Goal: Information Seeking & Learning: Check status

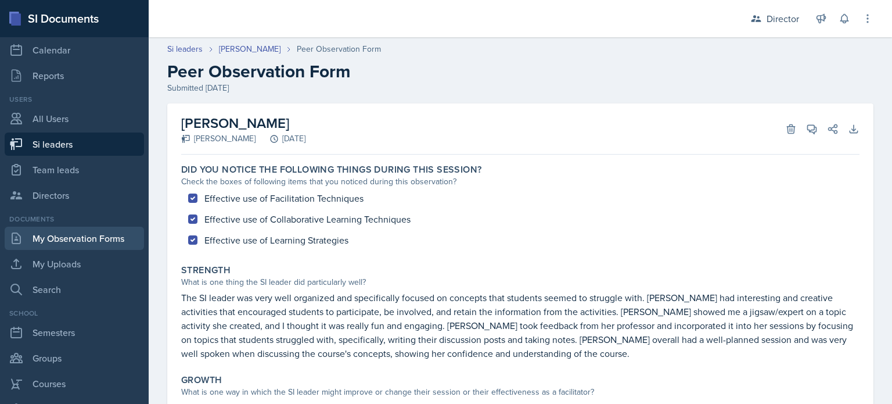
scroll to position [116, 0]
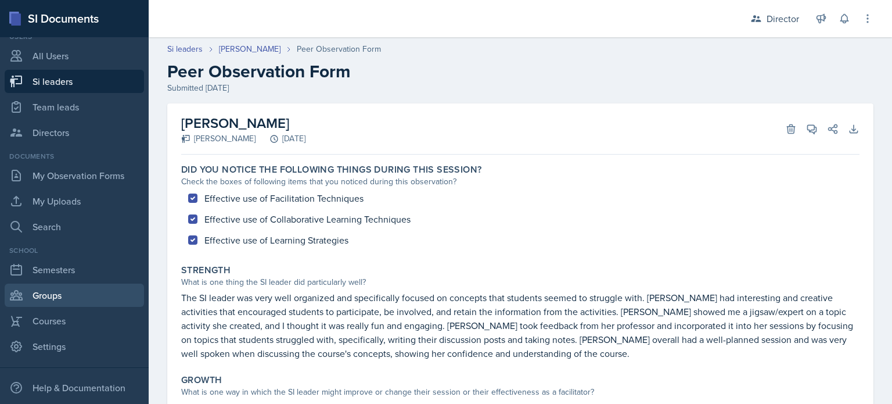
click at [53, 295] on link "Groups" at bounding box center [74, 294] width 139 height 23
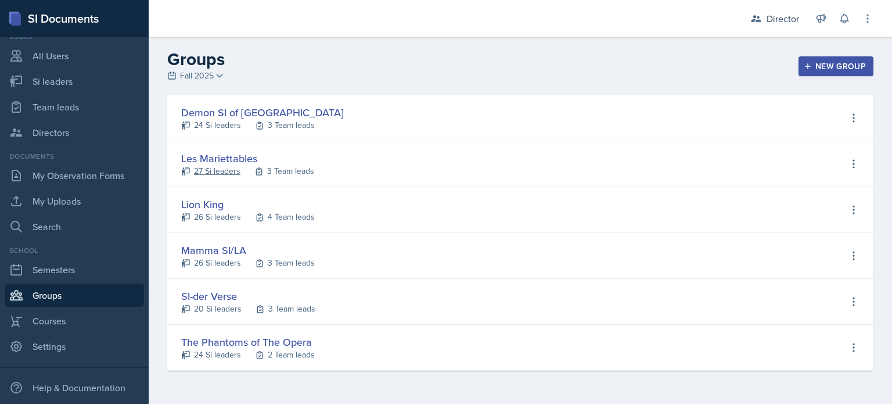
click at [232, 170] on div "27 Si leaders" at bounding box center [217, 171] width 46 height 12
select select "2bed604d-1099-4043-b1bc-2365e8740244"
select select "06a1a81c-2636-47b9-86df-4ce809ccfa8f"
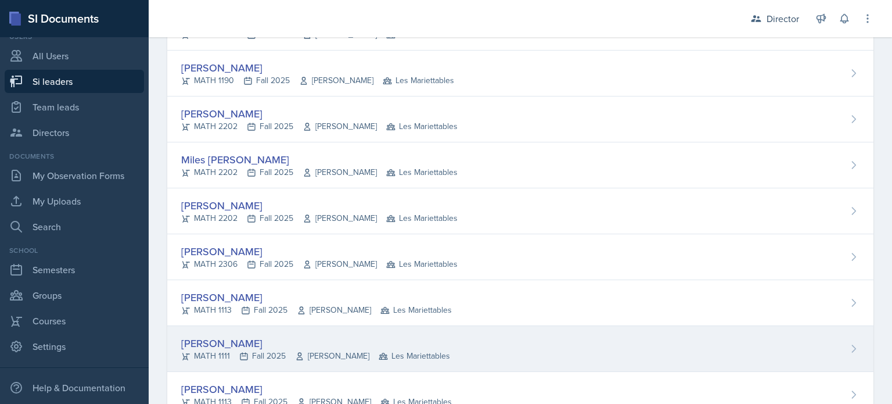
scroll to position [1011, 0]
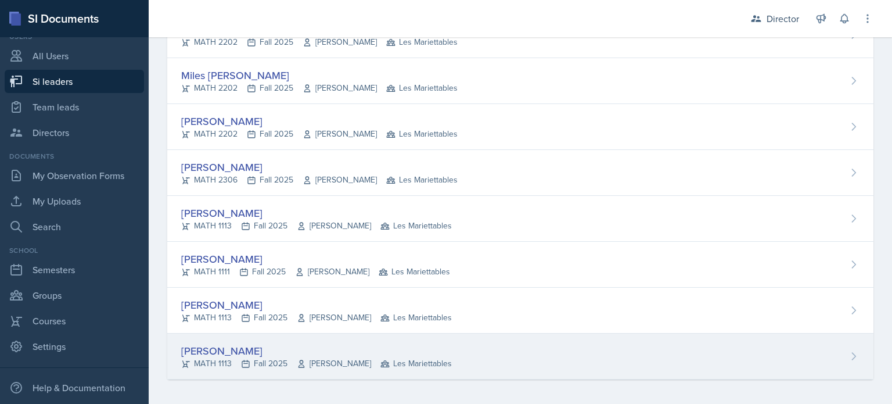
click at [218, 348] on div "[PERSON_NAME]" at bounding box center [316, 351] width 271 height 16
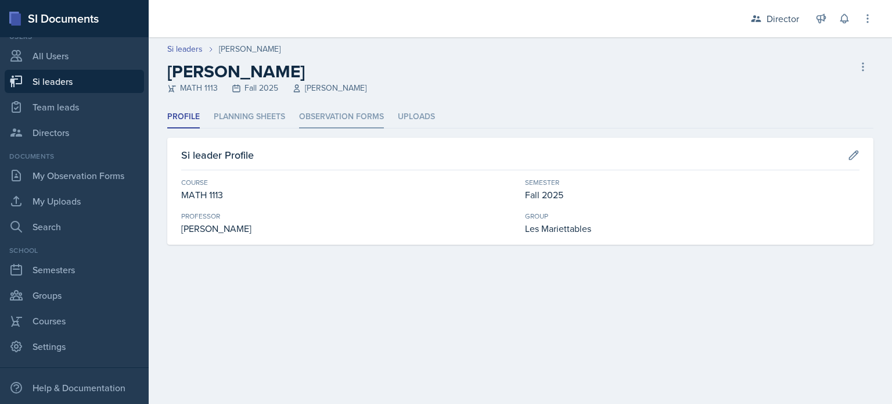
click at [325, 116] on li "Observation Forms" at bounding box center [341, 117] width 85 height 23
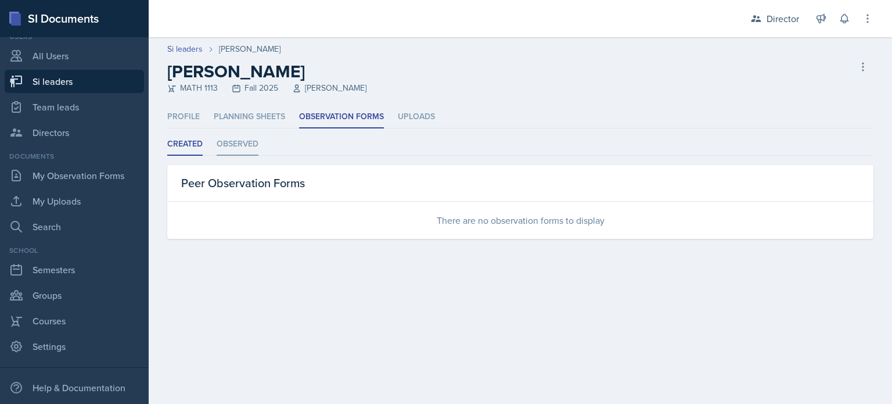
click at [224, 146] on li "Observed" at bounding box center [238, 144] width 42 height 23
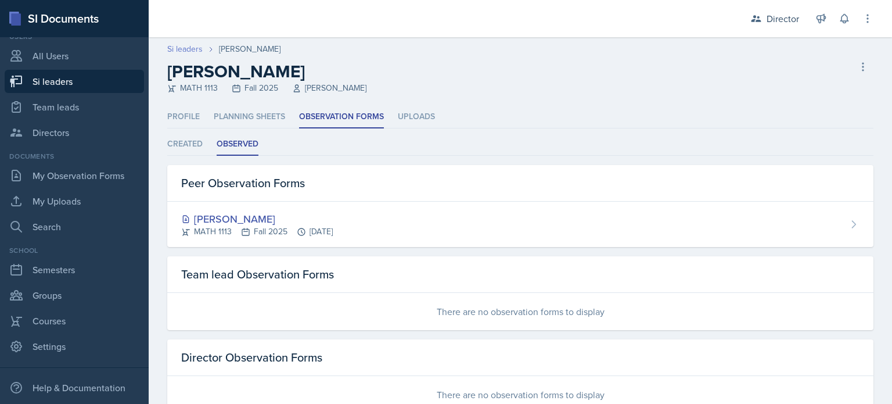
click at [187, 46] on link "Si leaders" at bounding box center [184, 49] width 35 height 12
select select "2bed604d-1099-4043-b1bc-2365e8740244"
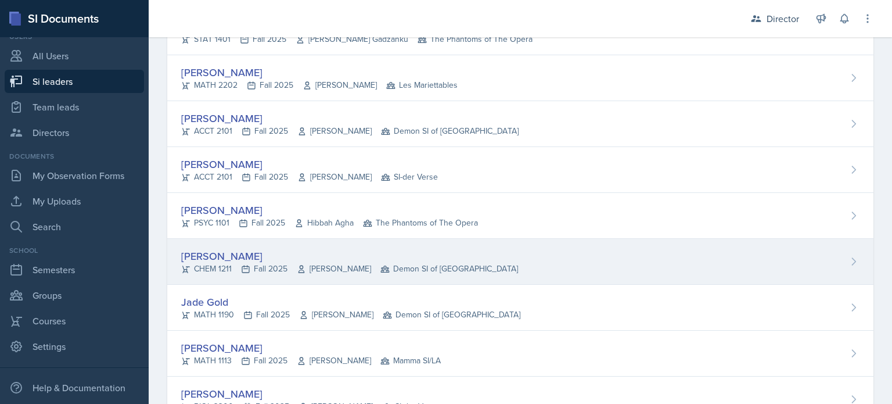
scroll to position [2440, 0]
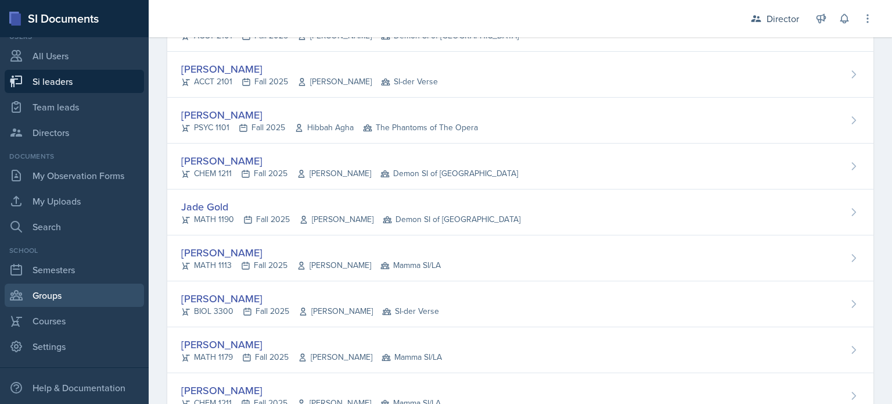
click at [55, 297] on link "Groups" at bounding box center [74, 294] width 139 height 23
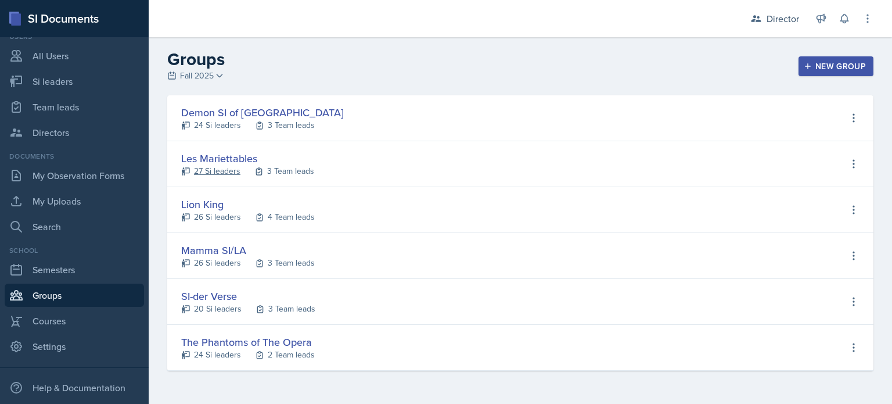
click at [223, 171] on div "27 Si leaders" at bounding box center [217, 171] width 46 height 12
select select "2bed604d-1099-4043-b1bc-2365e8740244"
select select "06a1a81c-2636-47b9-86df-4ce809ccfa8f"
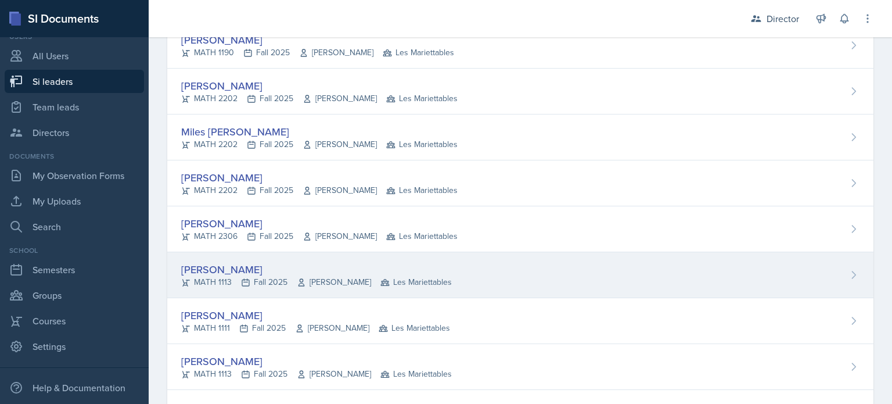
scroll to position [1011, 0]
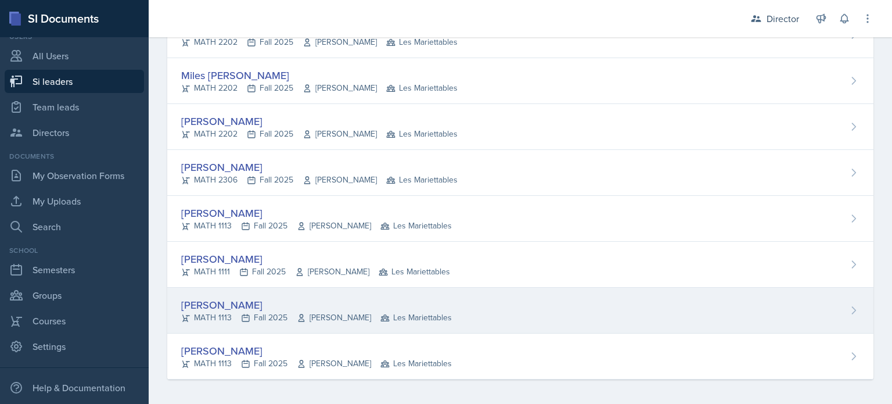
click at [235, 301] on div "[PERSON_NAME]" at bounding box center [316, 305] width 271 height 16
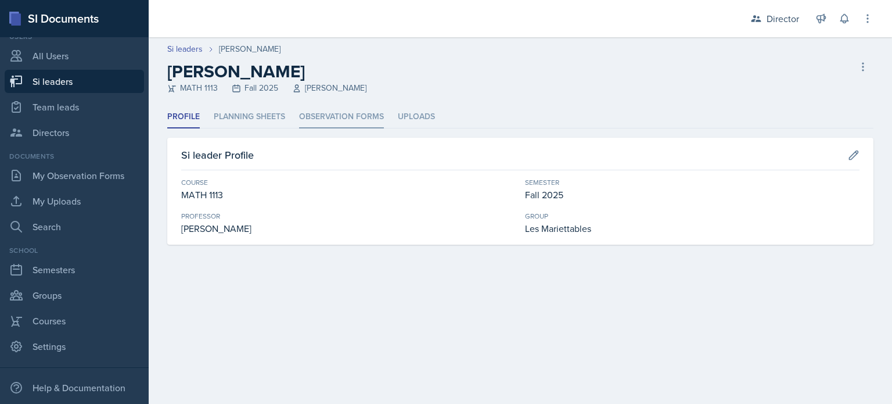
click at [331, 117] on li "Observation Forms" at bounding box center [341, 117] width 85 height 23
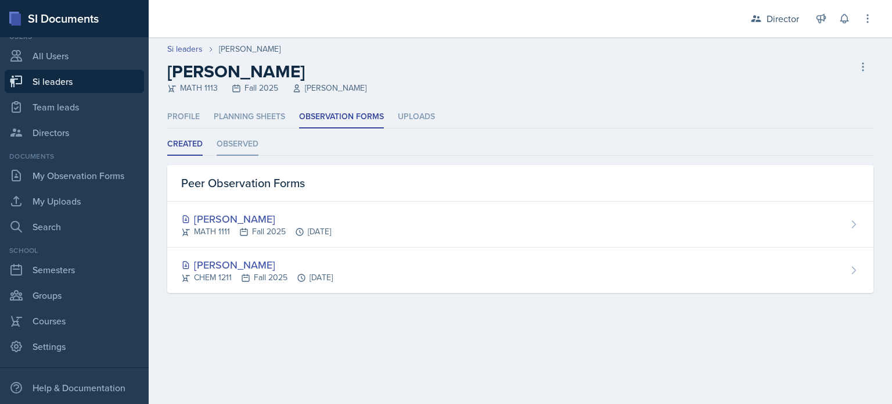
click at [227, 141] on li "Observed" at bounding box center [238, 144] width 42 height 23
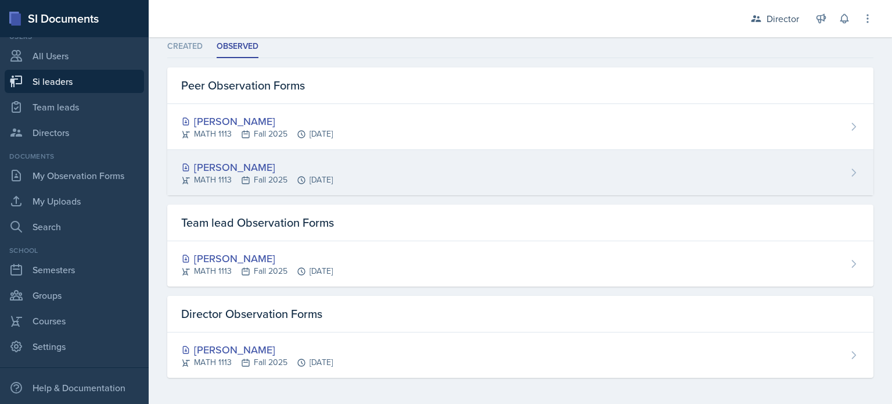
scroll to position [98, 0]
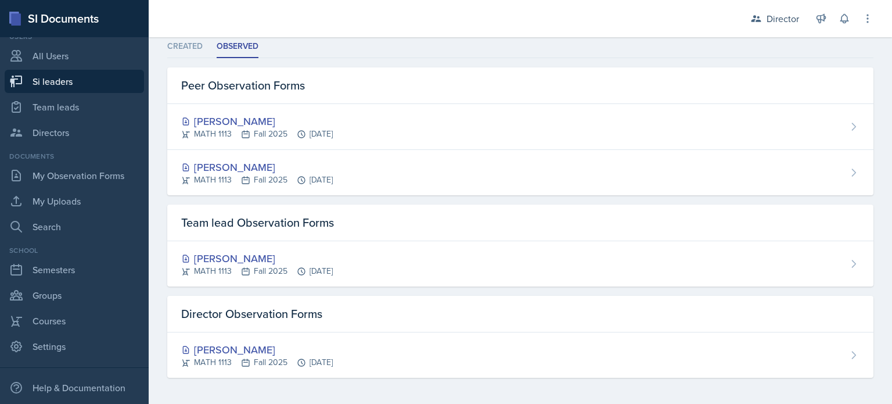
select select "2bed604d-1099-4043-b1bc-2365e8740244"
select select "06a1a81c-2636-47b9-86df-4ce809ccfa8f"
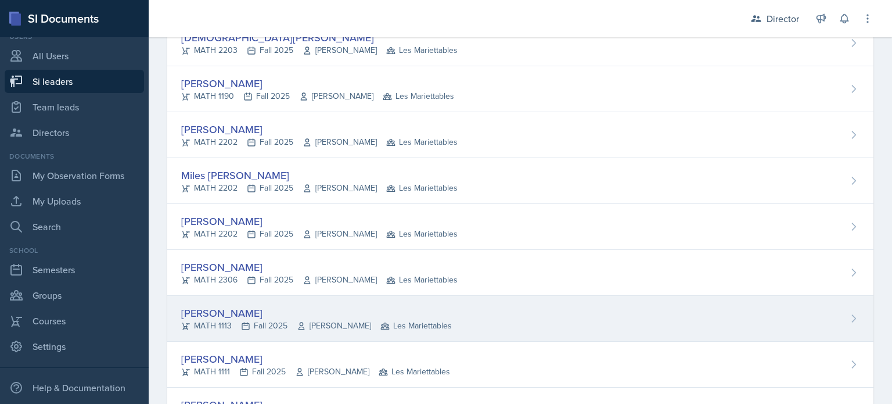
scroll to position [1011, 0]
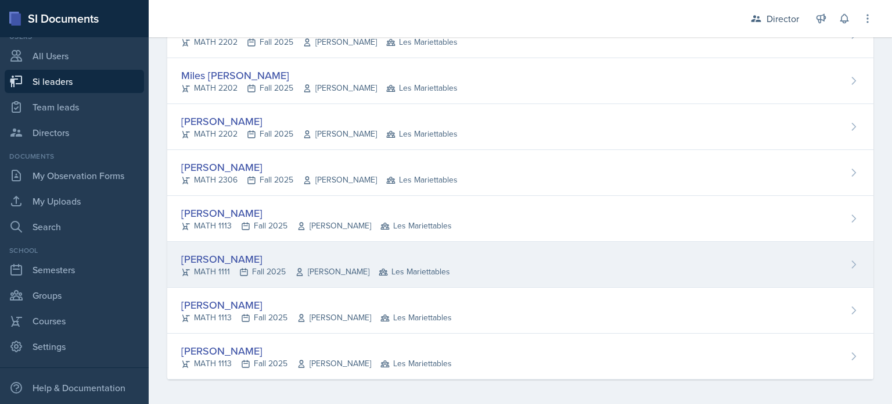
click at [253, 257] on div "[PERSON_NAME]" at bounding box center [315, 259] width 269 height 16
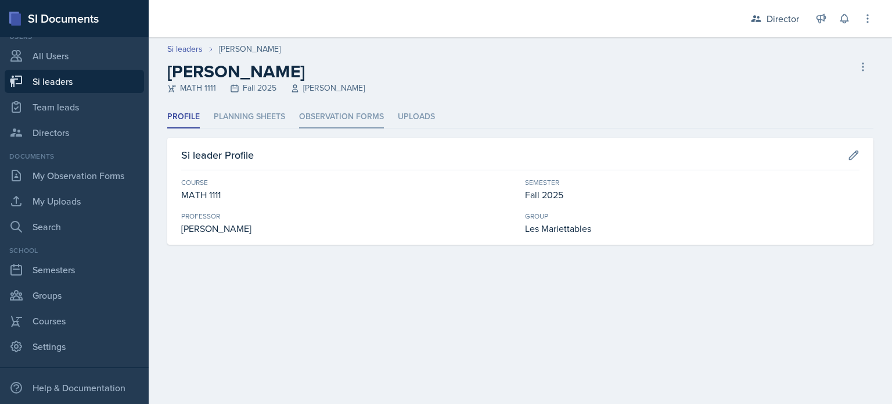
click at [323, 118] on li "Observation Forms" at bounding box center [341, 117] width 85 height 23
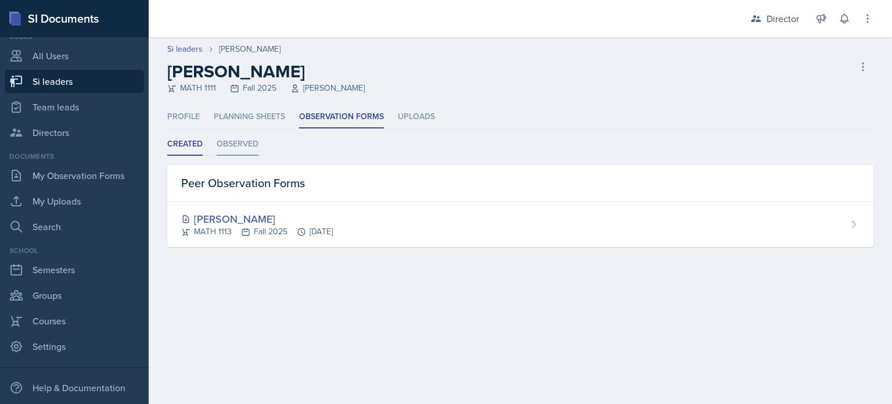
click at [234, 146] on li "Observed" at bounding box center [238, 144] width 42 height 23
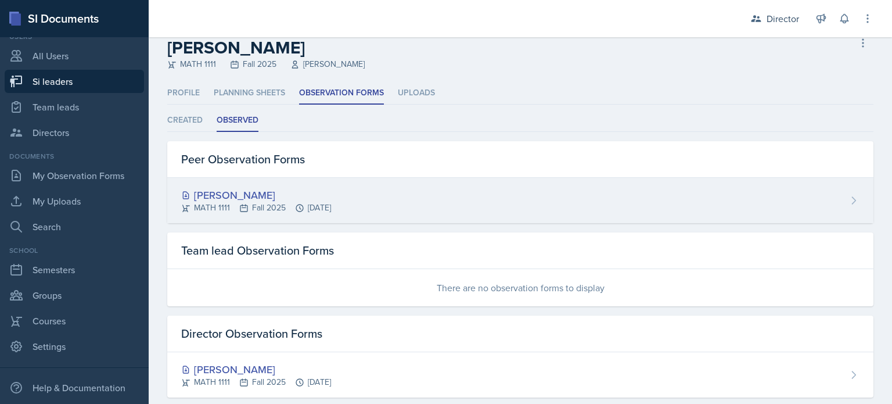
scroll to position [44, 0]
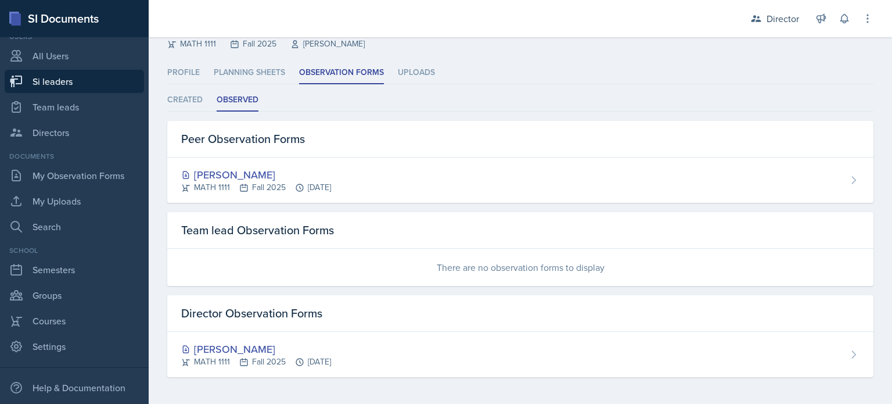
select select "2bed604d-1099-4043-b1bc-2365e8740244"
select select "06a1a81c-2636-47b9-86df-4ce809ccfa8f"
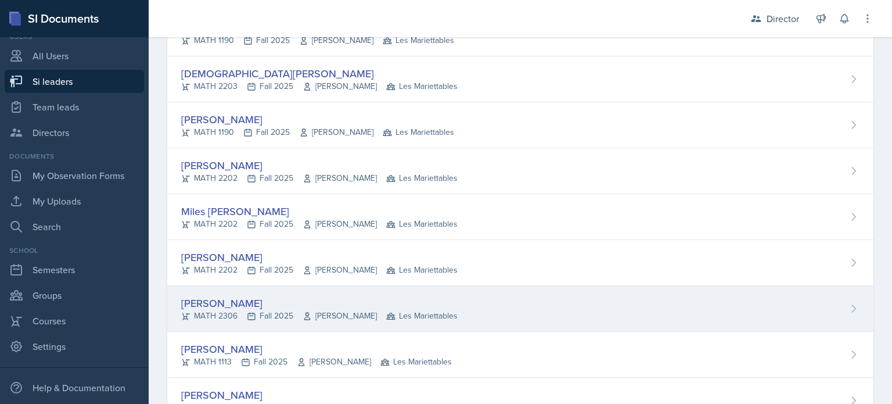
scroll to position [1011, 0]
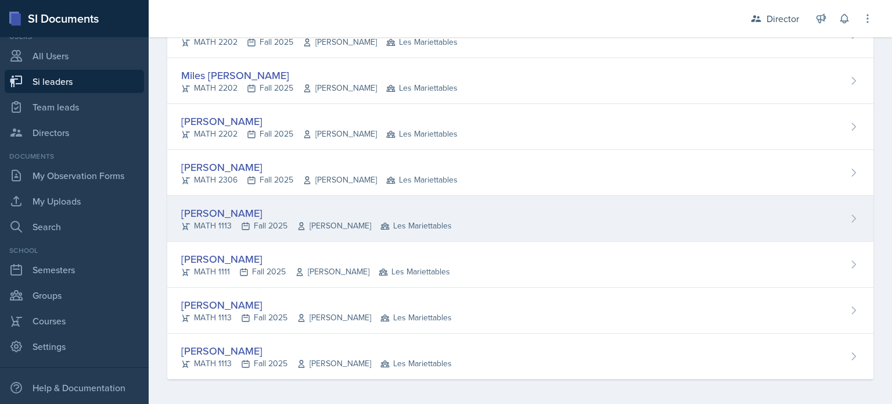
click at [222, 207] on div "[PERSON_NAME]" at bounding box center [316, 213] width 271 height 16
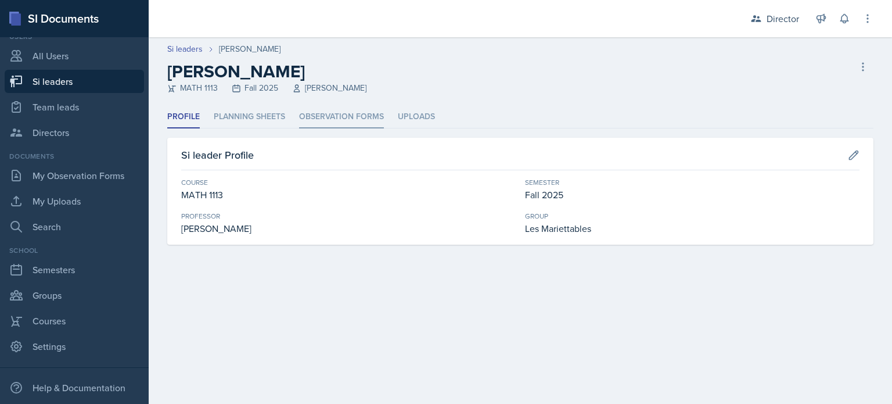
click at [329, 116] on li "Observation Forms" at bounding box center [341, 117] width 85 height 23
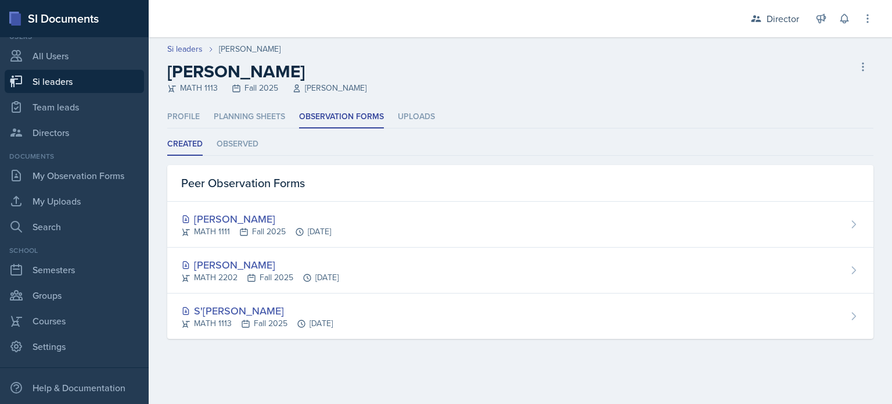
select select "2bed604d-1099-4043-b1bc-2365e8740244"
select select "06a1a81c-2636-47b9-86df-4ce809ccfa8f"
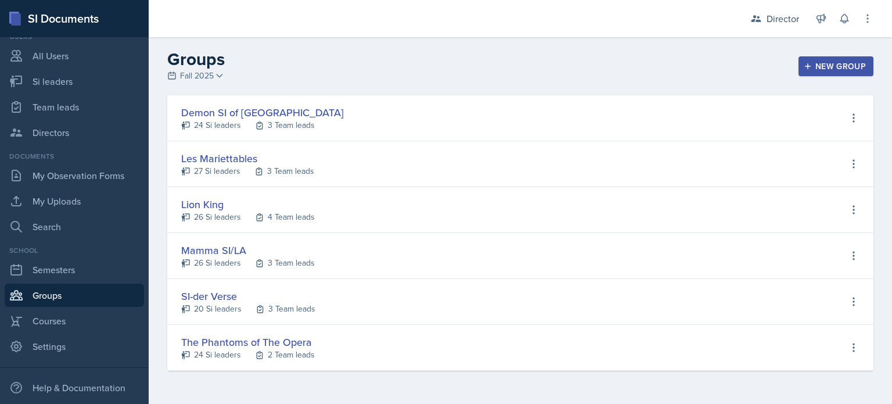
select select "2bed604d-1099-4043-b1bc-2365e8740244"
select select "06a1a81c-2636-47b9-86df-4ce809ccfa8f"
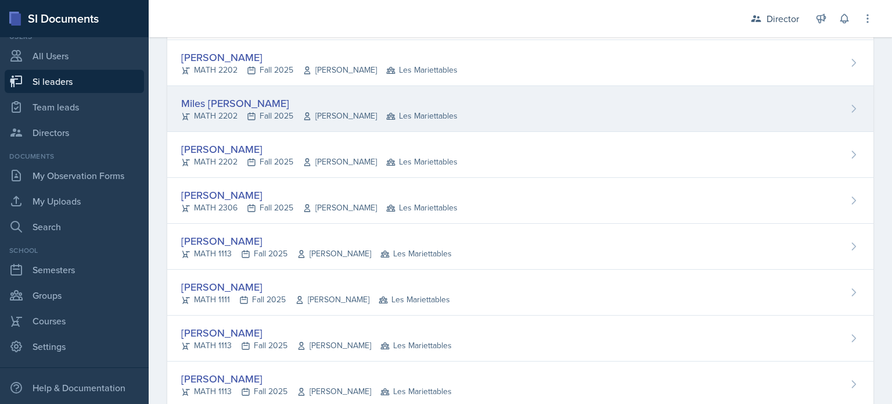
scroll to position [1011, 0]
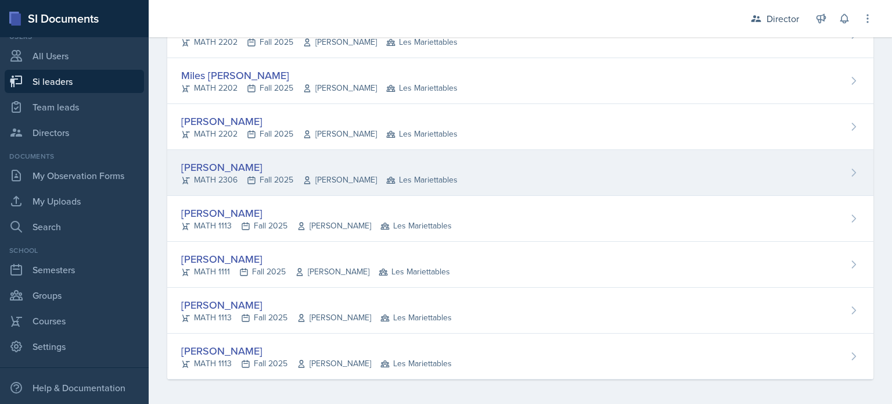
click at [220, 162] on div "[PERSON_NAME]" at bounding box center [319, 167] width 277 height 16
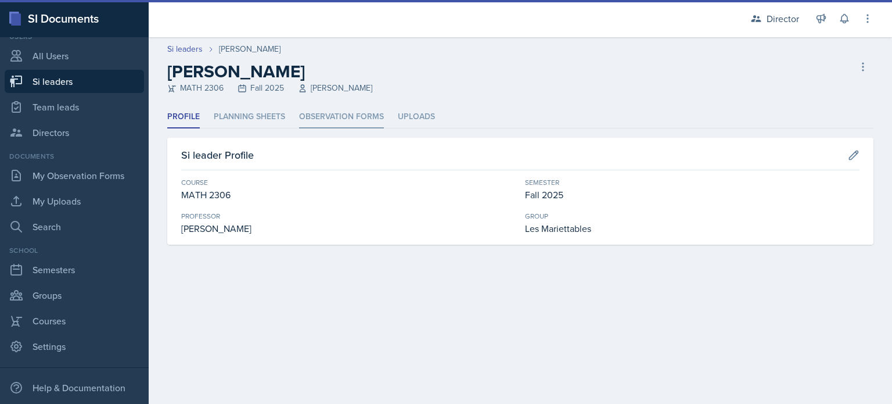
click at [335, 116] on li "Observation Forms" at bounding box center [341, 117] width 85 height 23
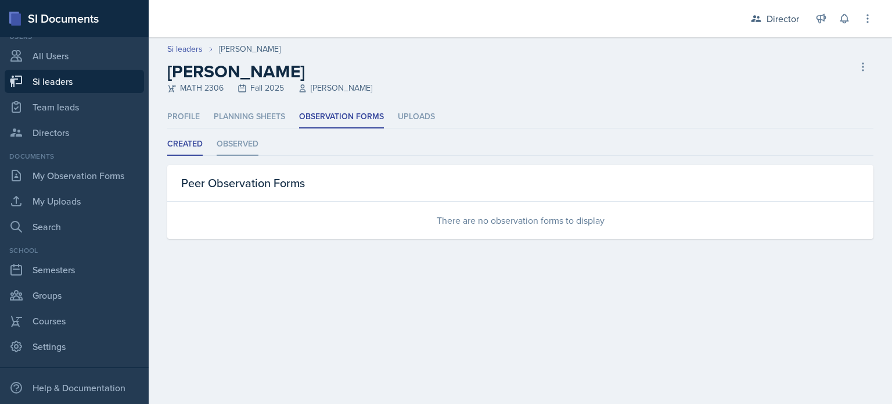
click at [237, 141] on li "Observed" at bounding box center [238, 144] width 42 height 23
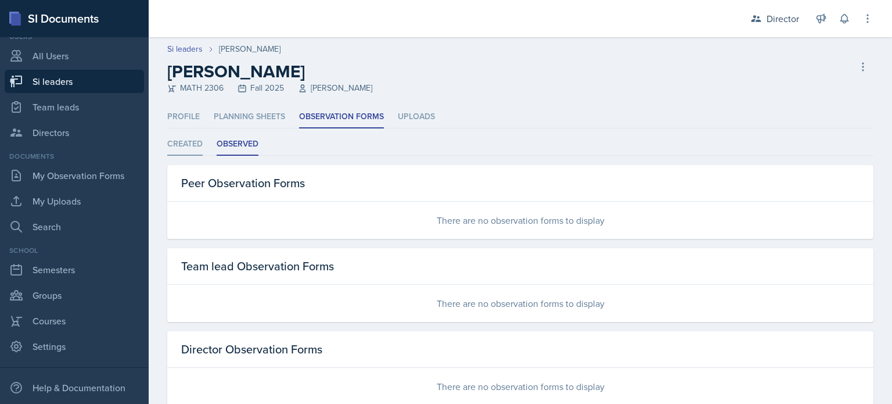
click at [189, 141] on li "Created" at bounding box center [184, 144] width 35 height 23
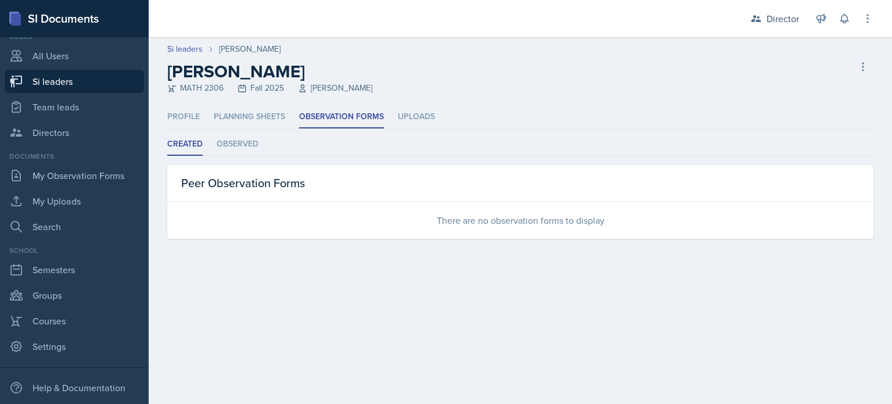
select select "2bed604d-1099-4043-b1bc-2365e8740244"
select select "06a1a81c-2636-47b9-86df-4ce809ccfa8f"
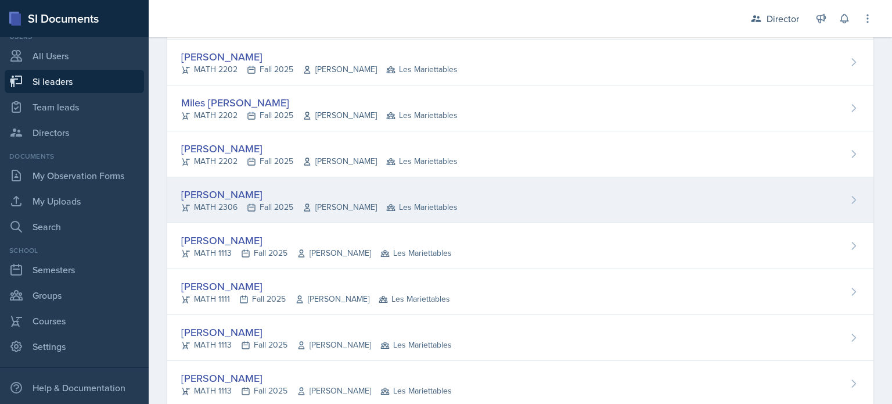
scroll to position [1011, 0]
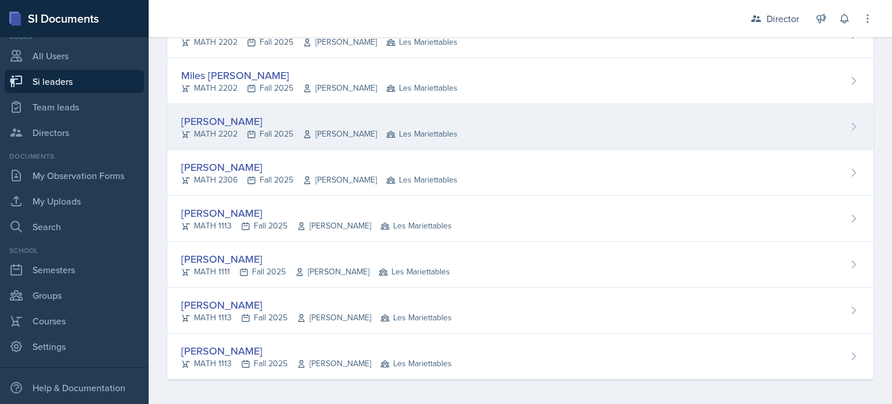
click at [221, 116] on div "[PERSON_NAME]" at bounding box center [319, 121] width 277 height 16
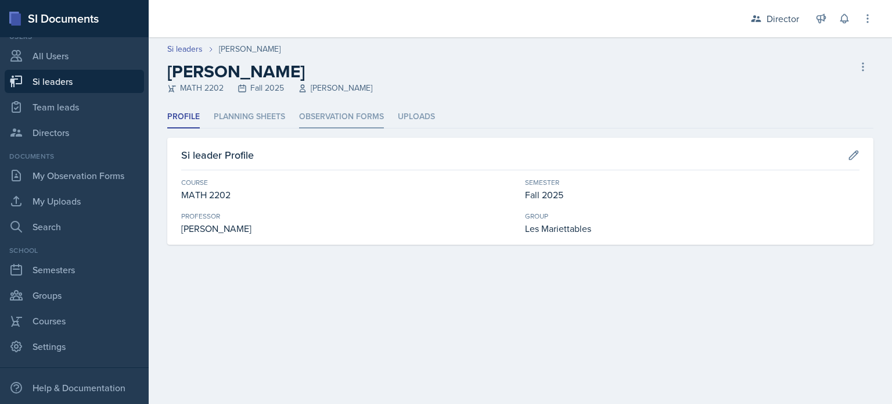
click at [342, 117] on li "Observation Forms" at bounding box center [341, 117] width 85 height 23
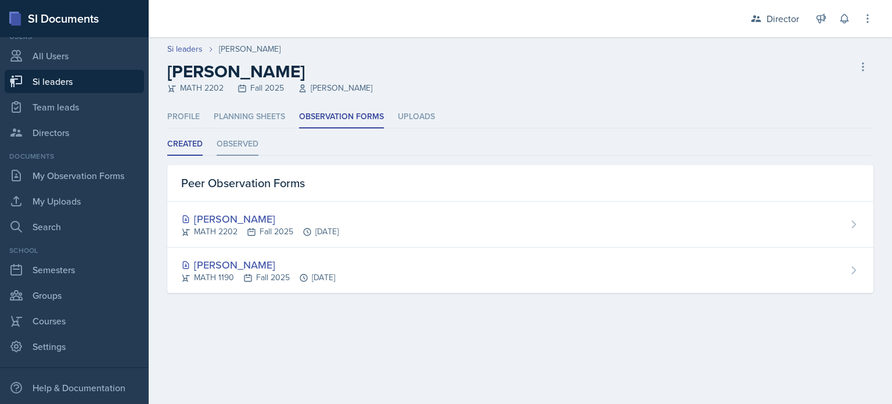
click at [250, 145] on li "Observed" at bounding box center [238, 144] width 42 height 23
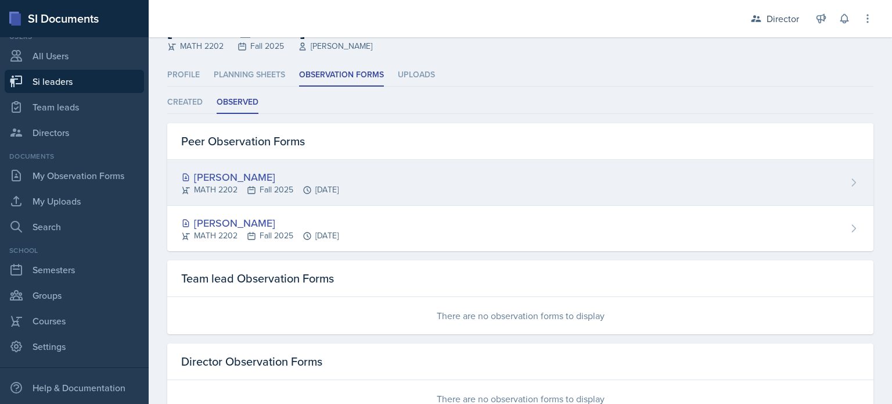
scroll to position [81, 0]
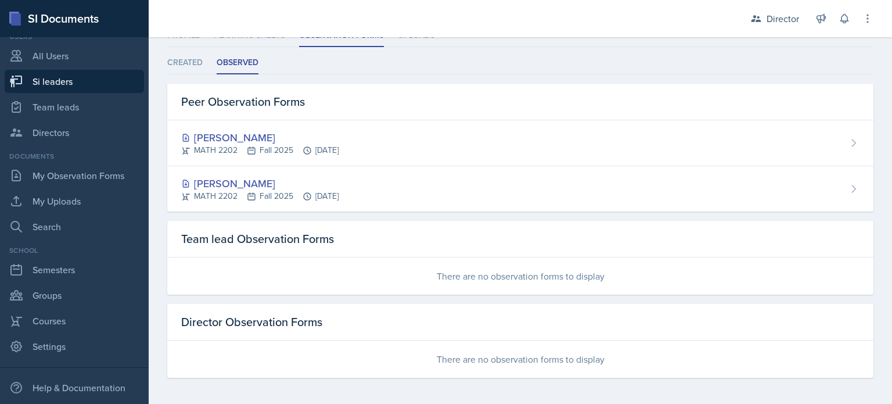
select select "2bed604d-1099-4043-b1bc-2365e8740244"
select select "06a1a81c-2636-47b9-86df-4ce809ccfa8f"
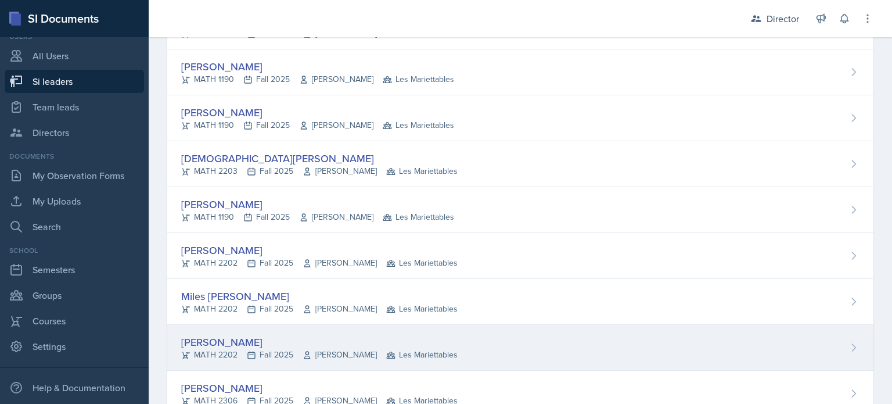
scroll to position [778, 0]
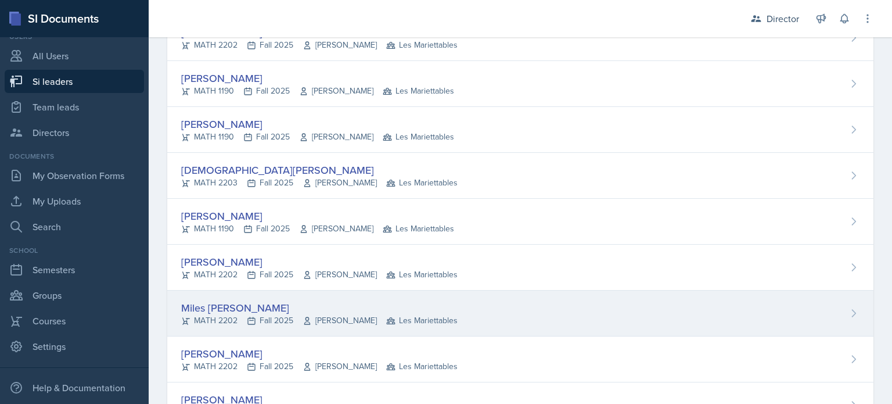
click at [216, 302] on div "Miles [PERSON_NAME]" at bounding box center [319, 308] width 277 height 16
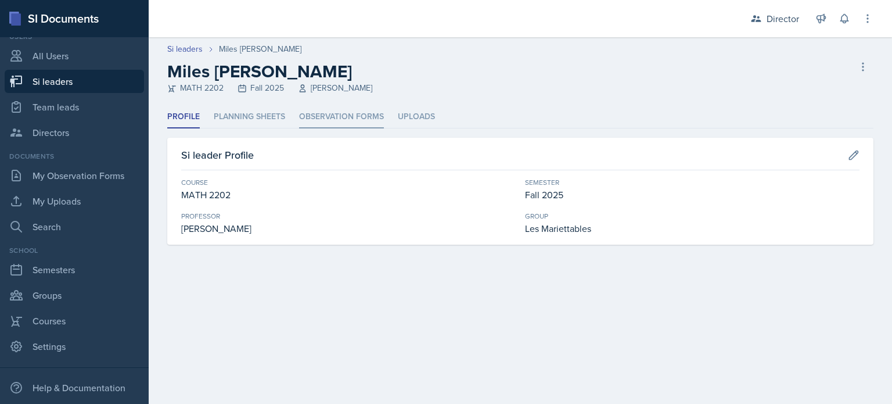
click at [325, 114] on li "Observation Forms" at bounding box center [341, 117] width 85 height 23
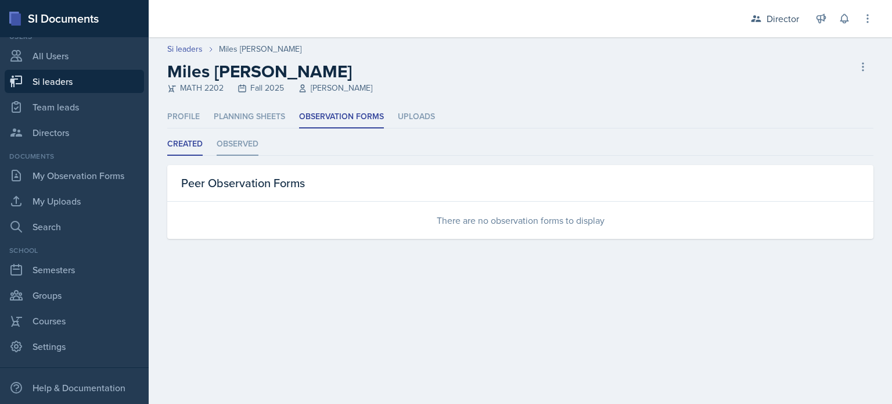
click at [247, 143] on li "Observed" at bounding box center [238, 144] width 42 height 23
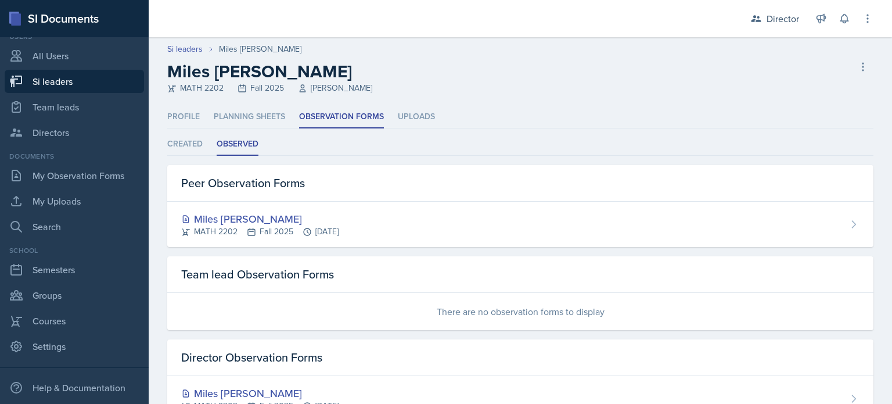
scroll to position [44, 0]
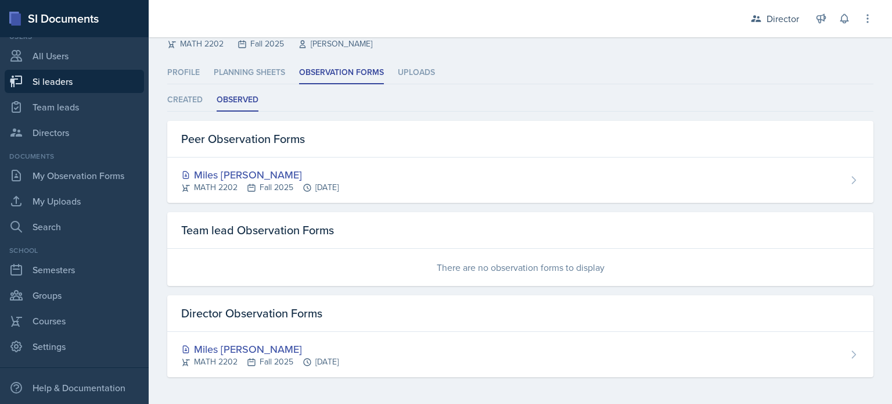
select select "2bed604d-1099-4043-b1bc-2365e8740244"
select select "06a1a81c-2636-47b9-86df-4ce809ccfa8f"
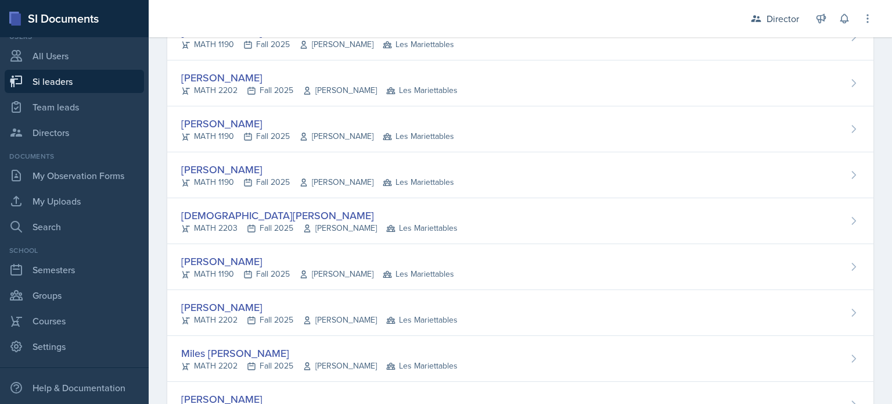
scroll to position [741, 0]
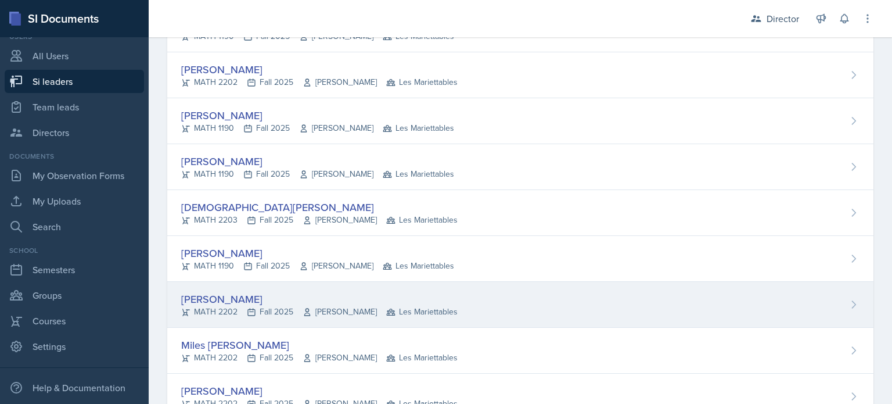
click at [205, 297] on div "[PERSON_NAME]" at bounding box center [319, 299] width 277 height 16
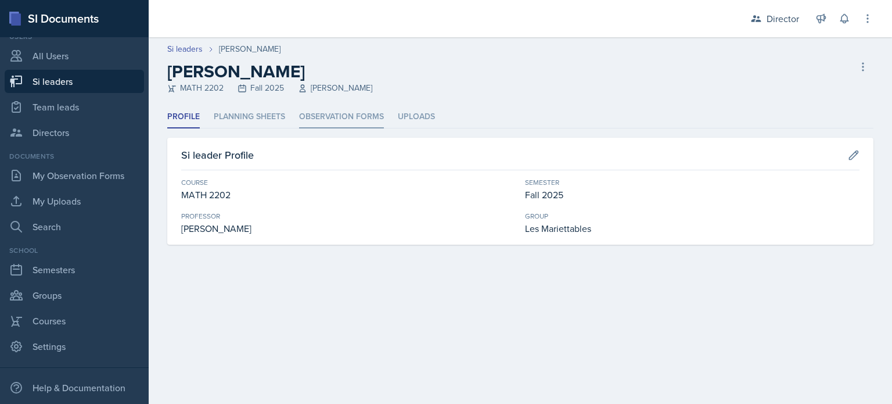
click at [338, 116] on li "Observation Forms" at bounding box center [341, 117] width 85 height 23
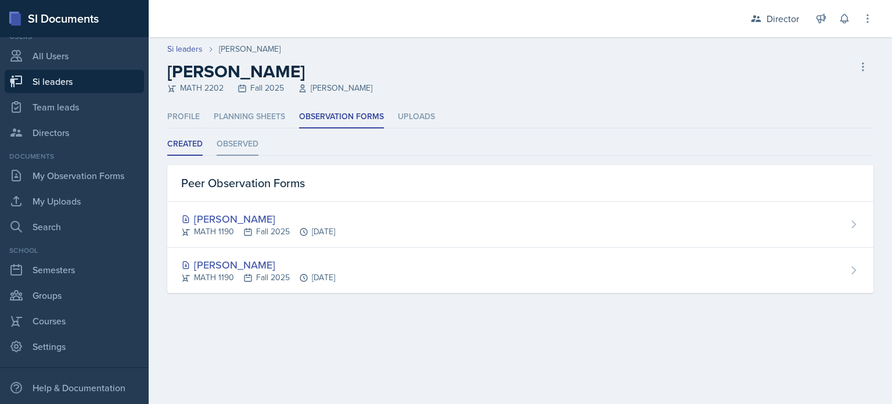
click at [244, 143] on li "Observed" at bounding box center [238, 144] width 42 height 23
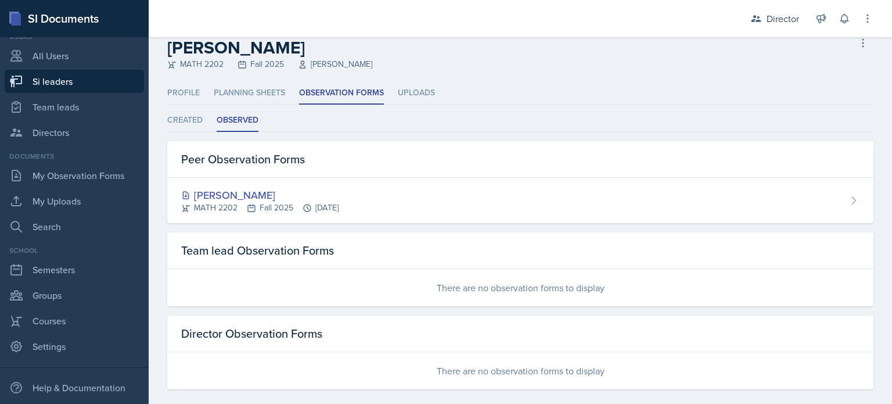
scroll to position [36, 0]
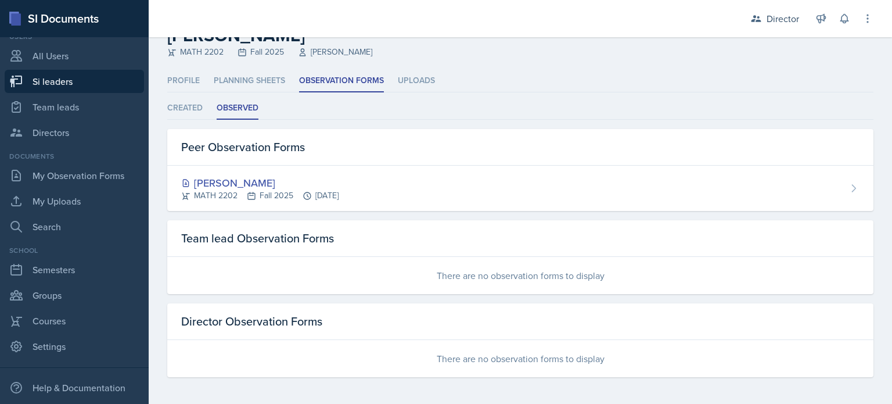
select select "2bed604d-1099-4043-b1bc-2365e8740244"
select select "06a1a81c-2636-47b9-86df-4ce809ccfa8f"
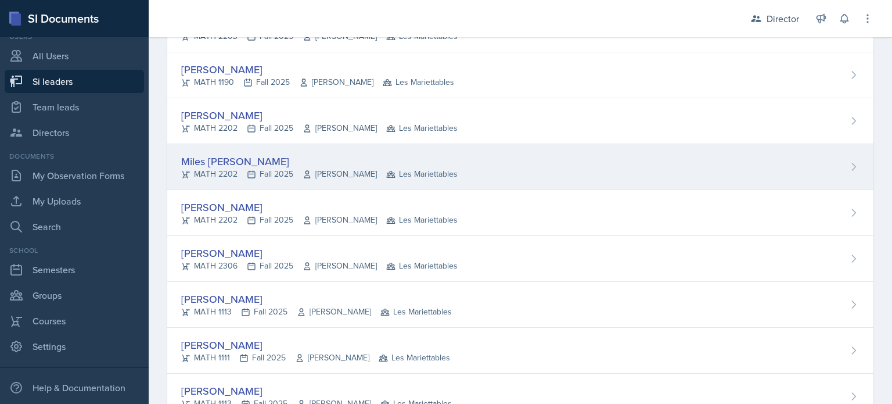
scroll to position [907, 0]
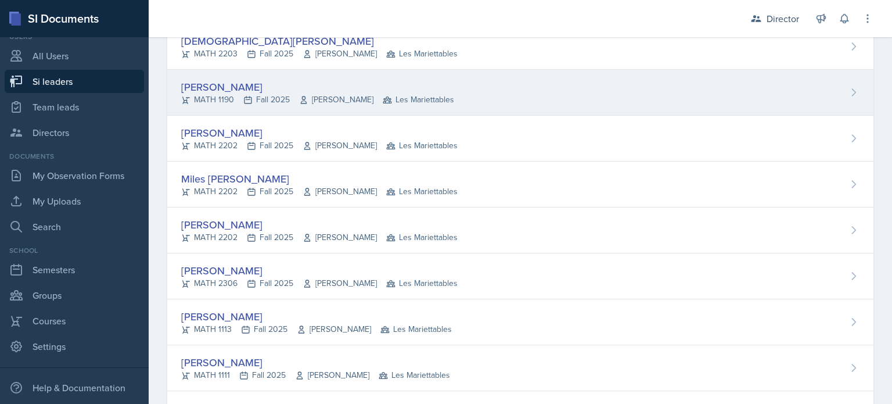
click at [254, 82] on div "[PERSON_NAME]" at bounding box center [317, 87] width 273 height 16
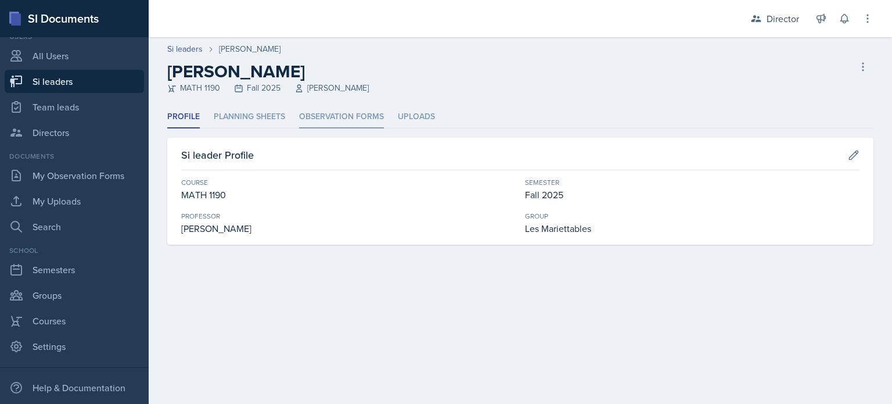
click at [342, 112] on li "Observation Forms" at bounding box center [341, 117] width 85 height 23
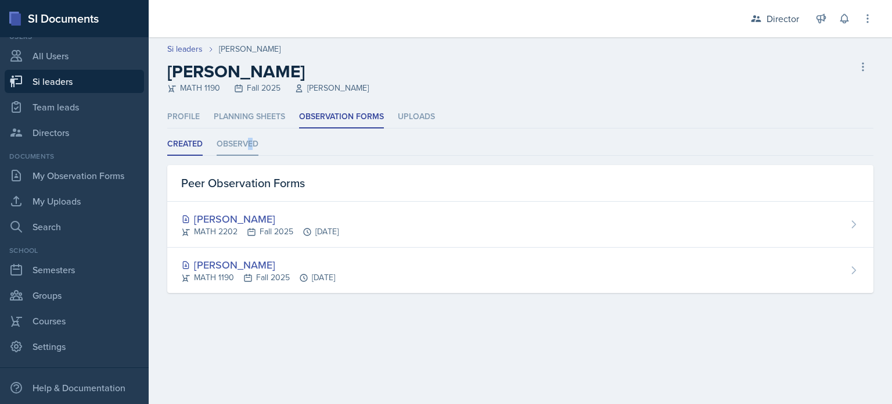
click at [249, 143] on li "Observed" at bounding box center [238, 144] width 42 height 23
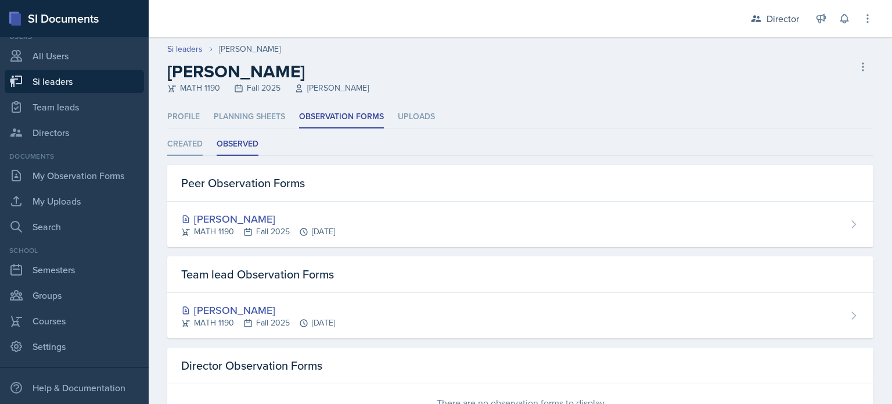
click at [186, 143] on li "Created" at bounding box center [184, 144] width 35 height 23
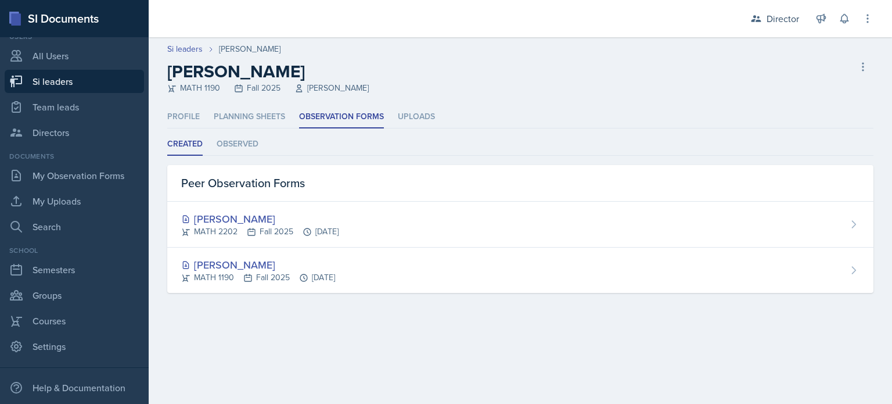
select select "2bed604d-1099-4043-b1bc-2365e8740244"
select select "06a1a81c-2636-47b9-86df-4ce809ccfa8f"
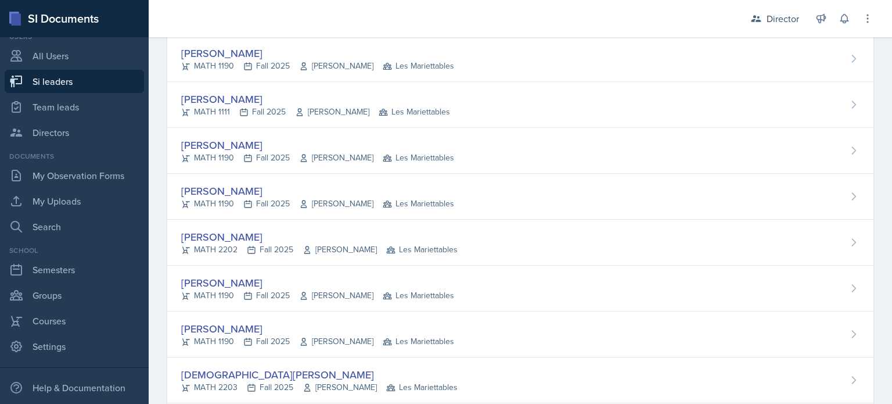
scroll to position [639, 0]
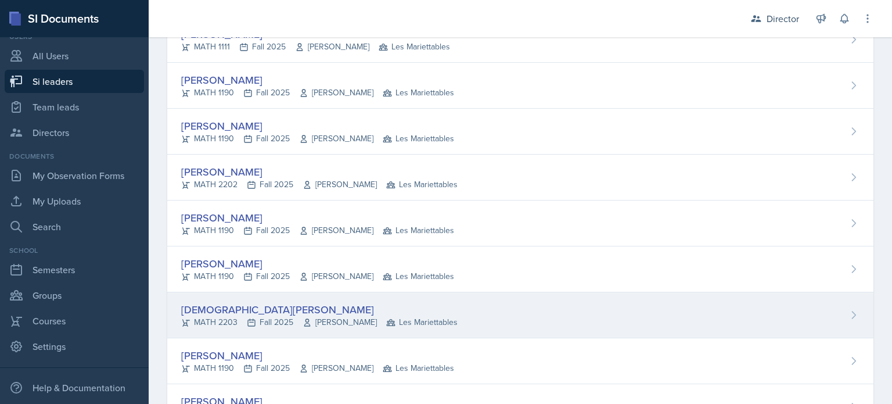
click at [206, 302] on div "[DEMOGRAPHIC_DATA][PERSON_NAME]" at bounding box center [319, 310] width 277 height 16
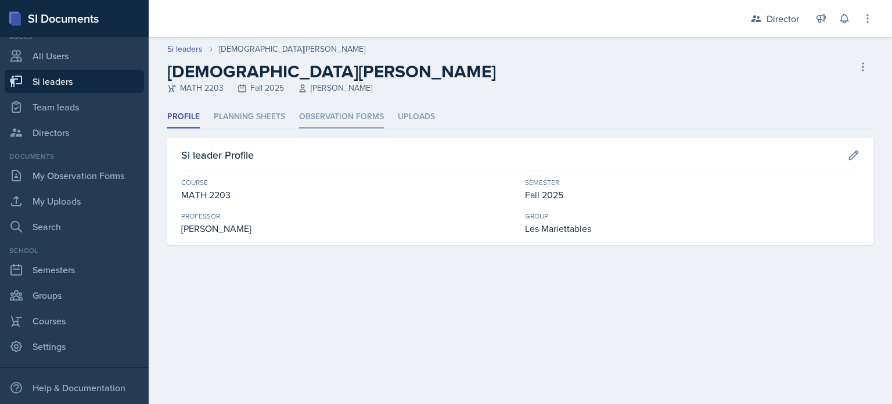
click at [356, 120] on li "Observation Forms" at bounding box center [341, 117] width 85 height 23
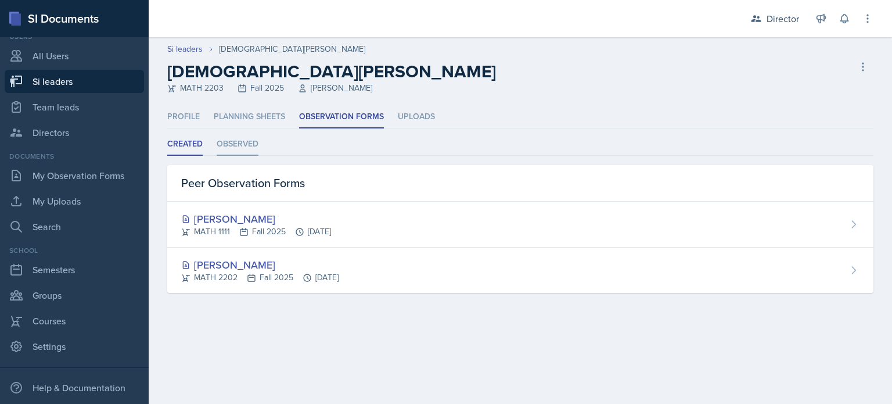
click at [242, 142] on li "Observed" at bounding box center [238, 144] width 42 height 23
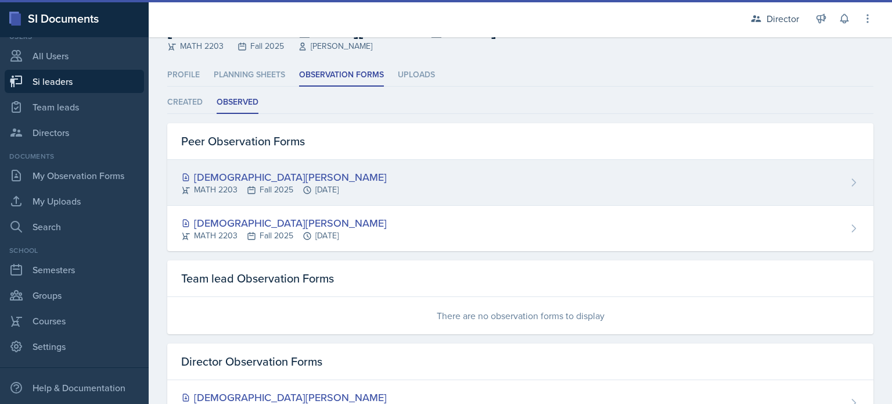
scroll to position [90, 0]
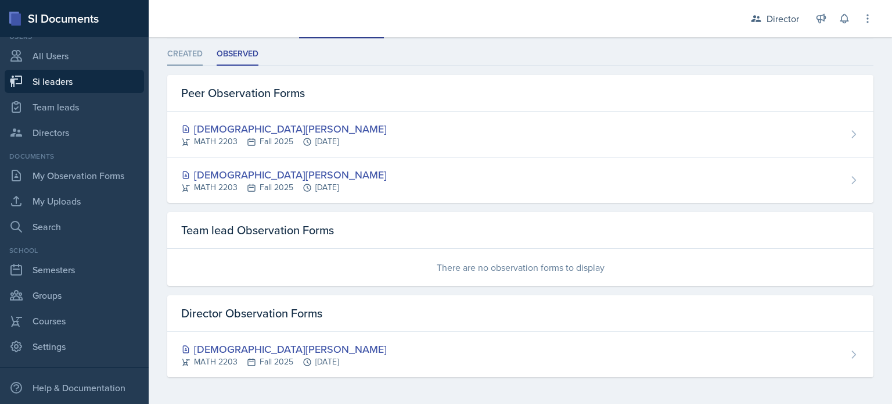
click at [188, 55] on li "Created" at bounding box center [184, 54] width 35 height 23
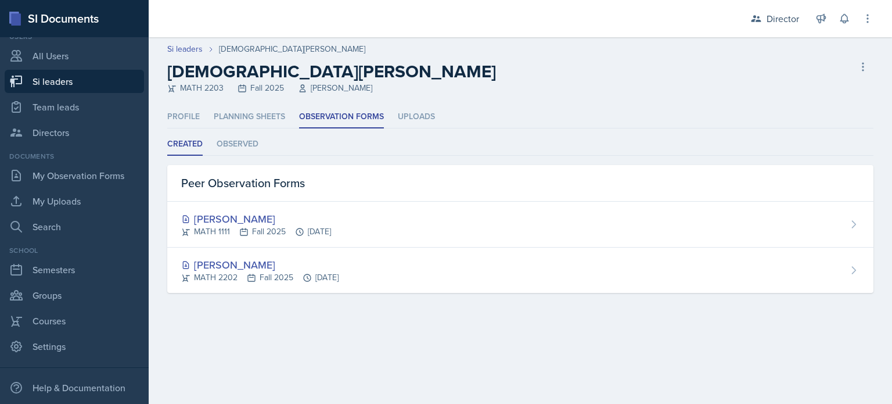
select select "2bed604d-1099-4043-b1bc-2365e8740244"
select select "06a1a81c-2636-47b9-86df-4ce809ccfa8f"
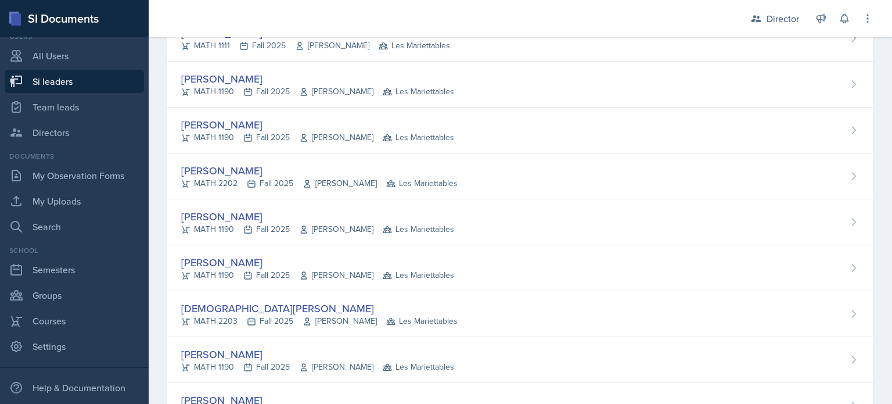
scroll to position [697, 0]
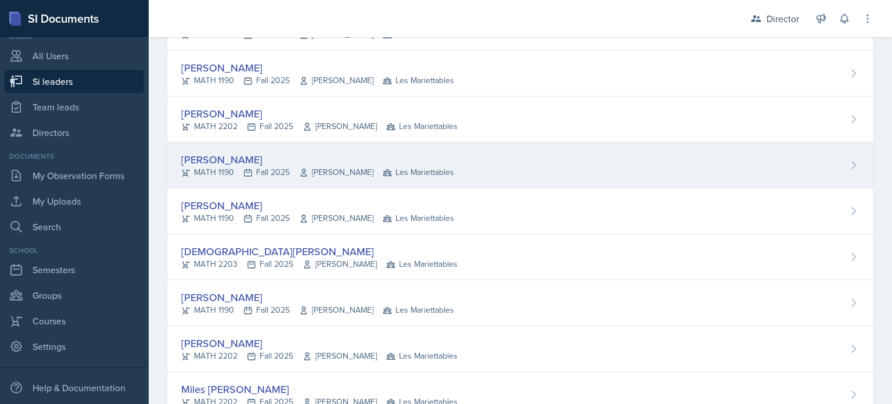
click at [215, 159] on div "[PERSON_NAME]" at bounding box center [317, 160] width 273 height 16
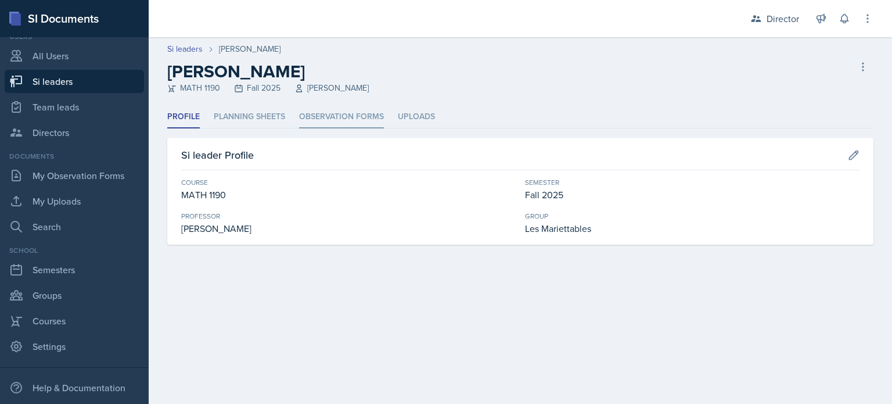
click at [326, 113] on li "Observation Forms" at bounding box center [341, 117] width 85 height 23
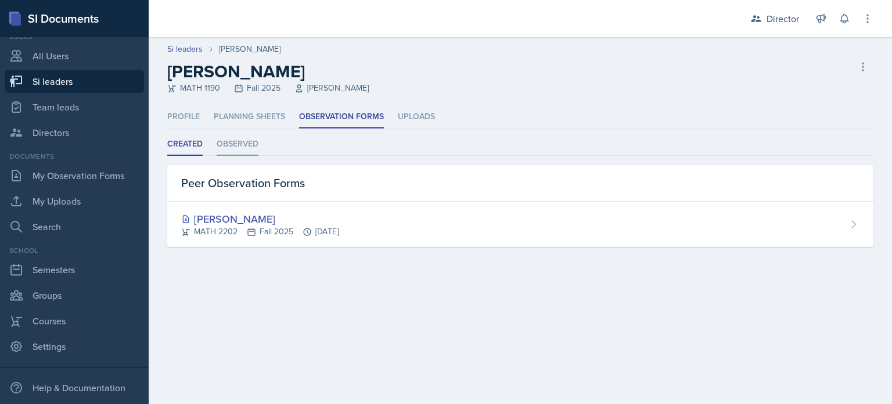
click at [254, 145] on li "Observed" at bounding box center [238, 144] width 42 height 23
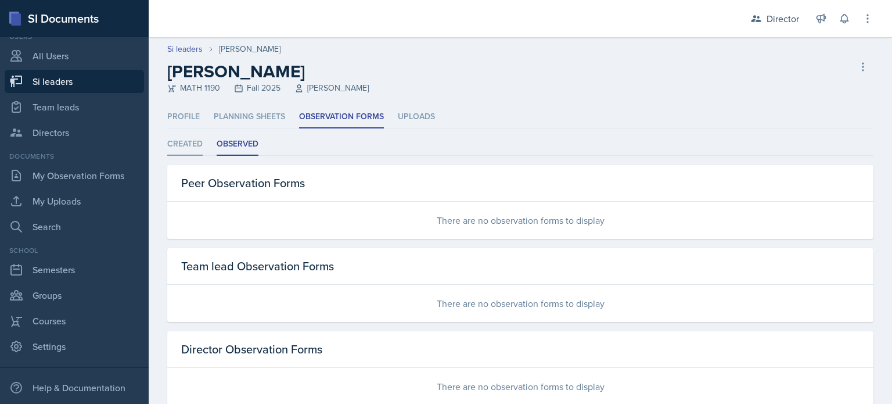
click at [178, 142] on li "Created" at bounding box center [184, 144] width 35 height 23
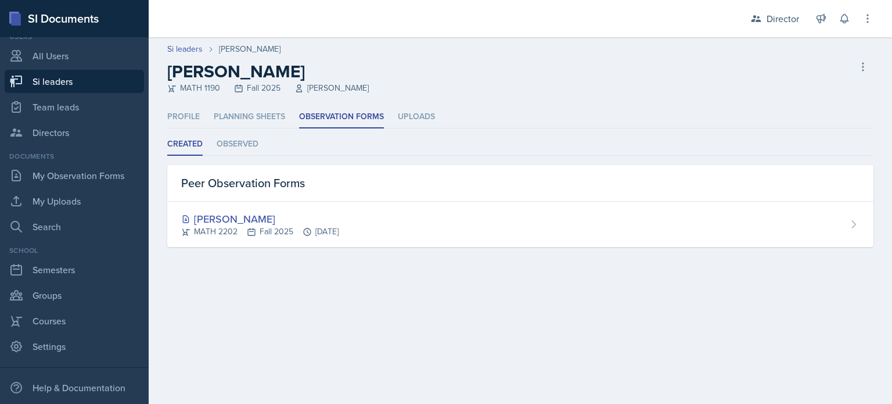
select select "2bed604d-1099-4043-b1bc-2365e8740244"
select select "06a1a81c-2636-47b9-86df-4ce809ccfa8f"
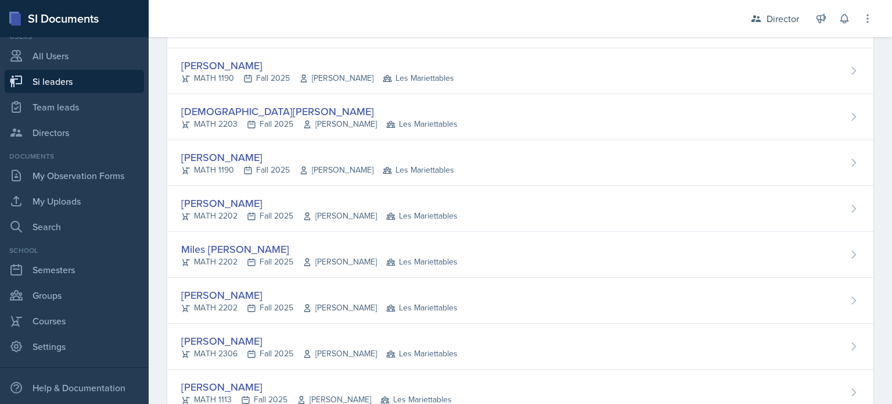
scroll to position [639, 0]
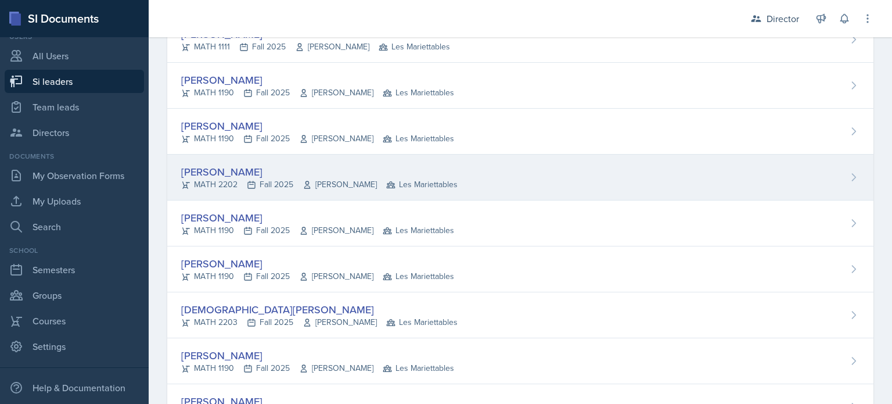
click at [217, 168] on div "[PERSON_NAME]" at bounding box center [319, 172] width 277 height 16
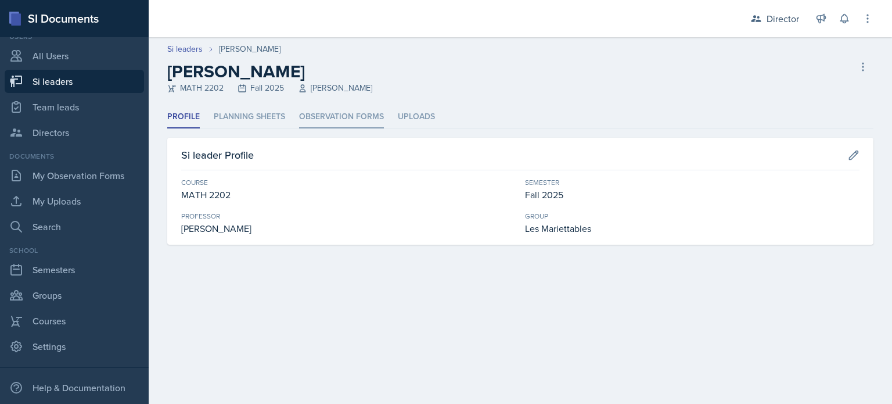
click at [310, 120] on li "Observation Forms" at bounding box center [341, 117] width 85 height 23
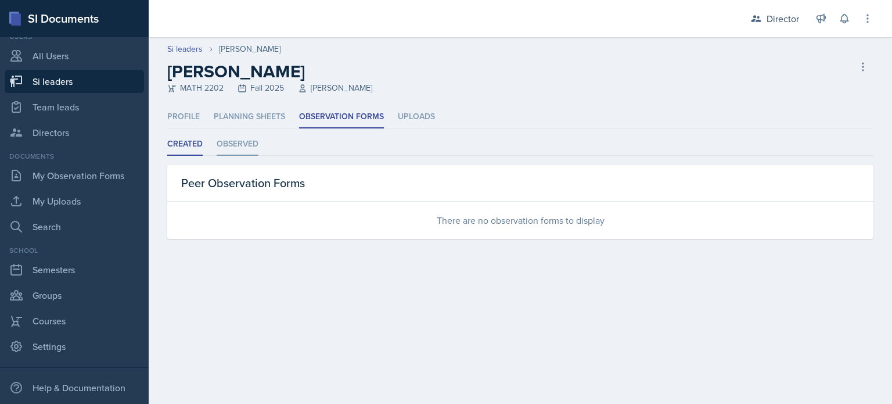
click at [252, 143] on li "Observed" at bounding box center [238, 144] width 42 height 23
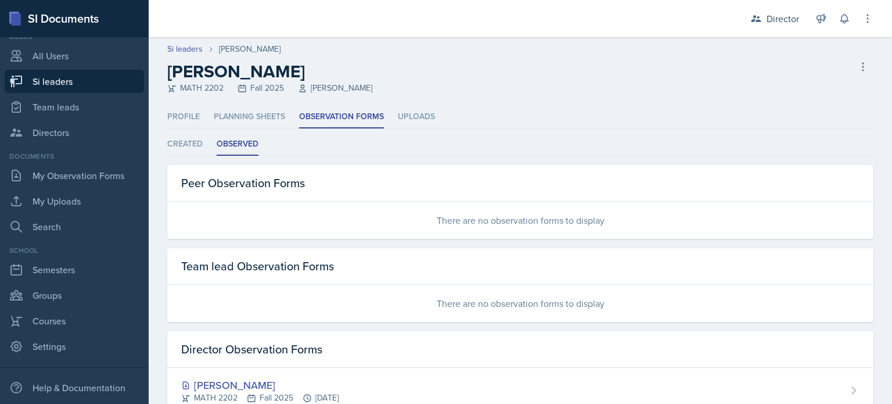
select select "2bed604d-1099-4043-b1bc-2365e8740244"
select select "06a1a81c-2636-47b9-86df-4ce809ccfa8f"
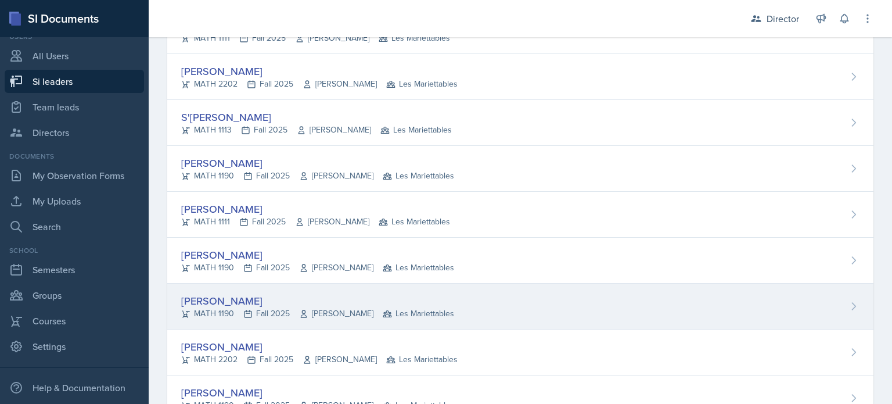
scroll to position [465, 0]
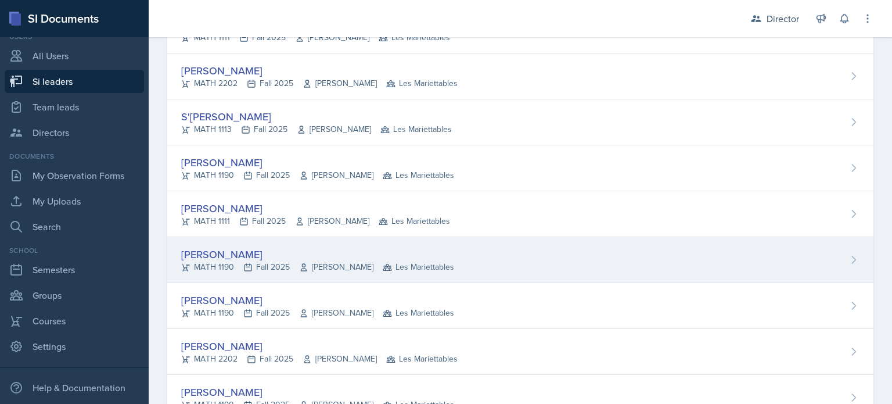
click at [218, 253] on div "[PERSON_NAME]" at bounding box center [317, 254] width 273 height 16
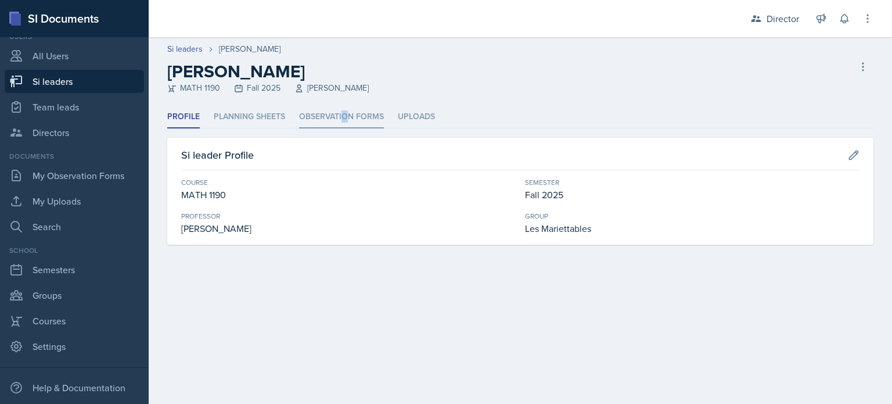
click at [344, 113] on li "Observation Forms" at bounding box center [341, 117] width 85 height 23
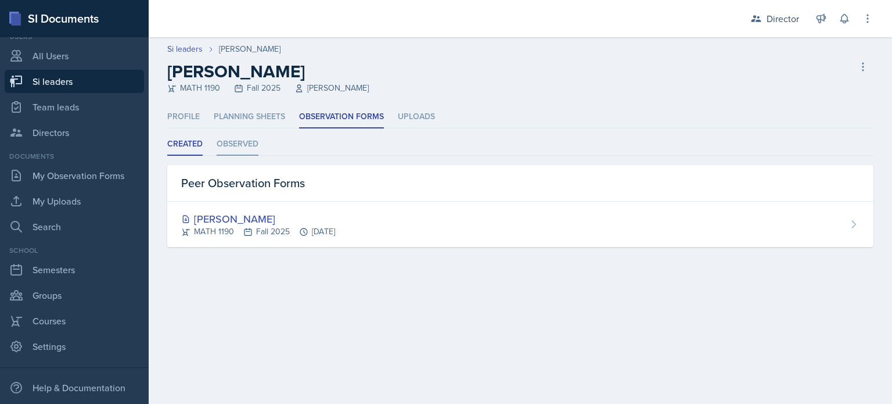
click at [243, 137] on li "Observed" at bounding box center [238, 144] width 42 height 23
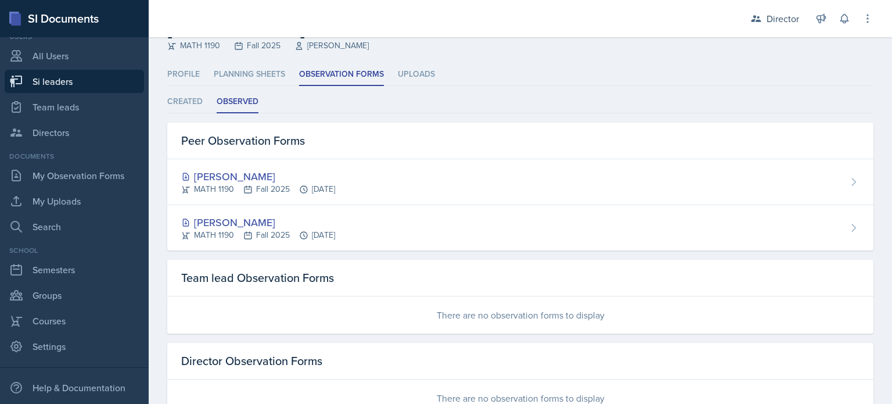
scroll to position [81, 0]
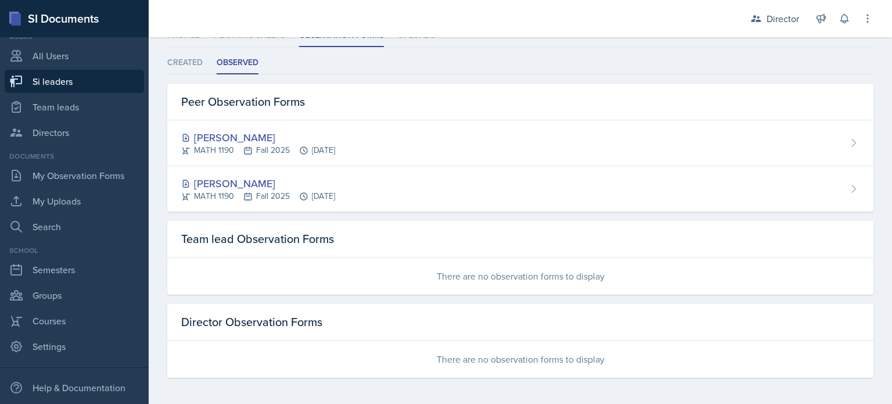
select select "2bed604d-1099-4043-b1bc-2365e8740244"
select select "06a1a81c-2636-47b9-86df-4ce809ccfa8f"
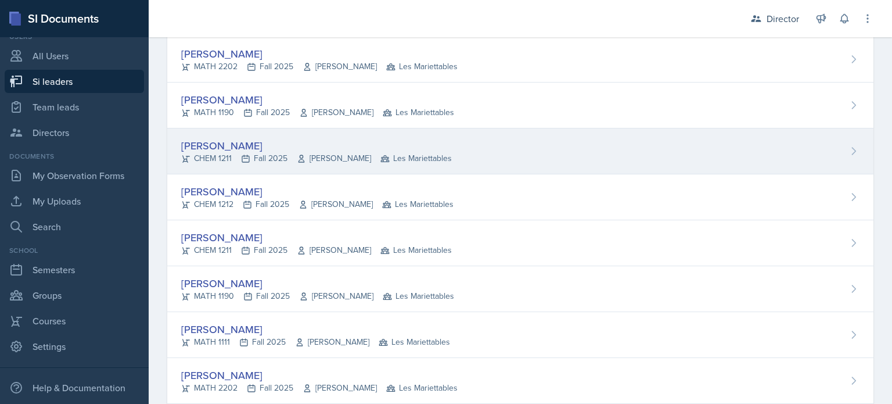
scroll to position [314, 0]
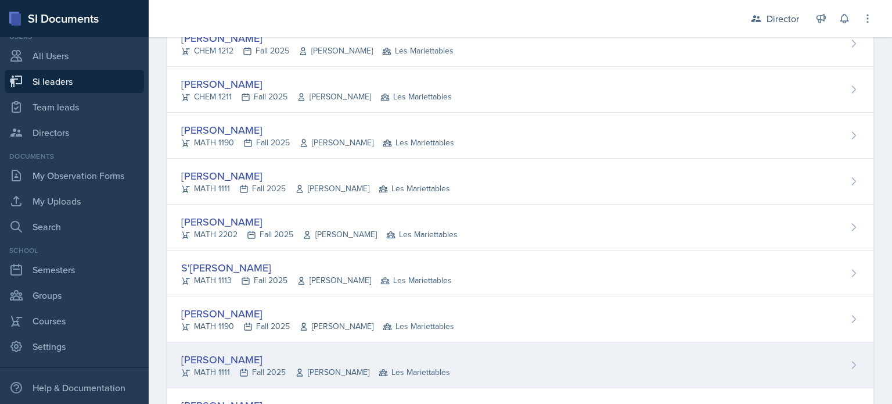
click at [229, 355] on div "[PERSON_NAME]" at bounding box center [315, 359] width 269 height 16
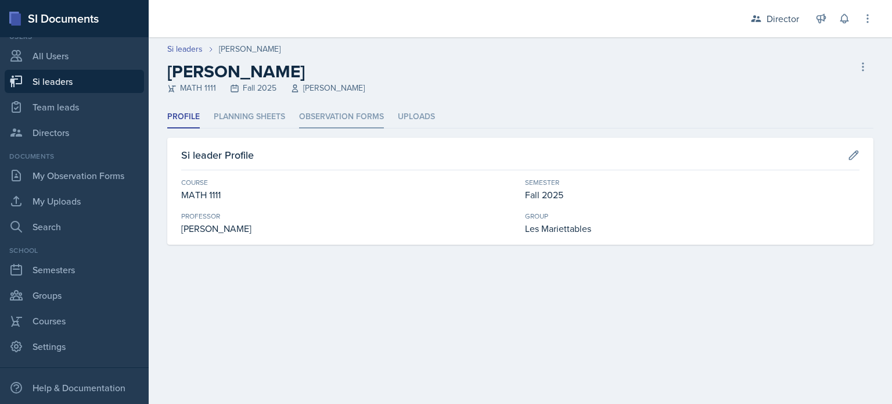
click at [318, 113] on li "Observation Forms" at bounding box center [341, 117] width 85 height 23
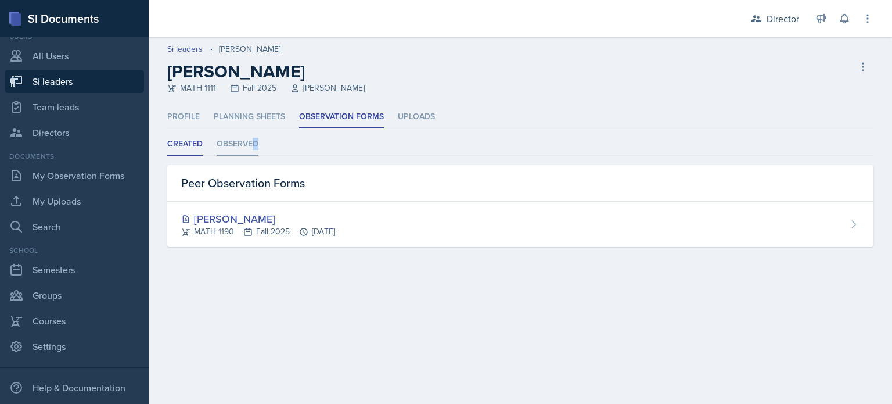
click at [256, 143] on li "Observed" at bounding box center [238, 144] width 42 height 23
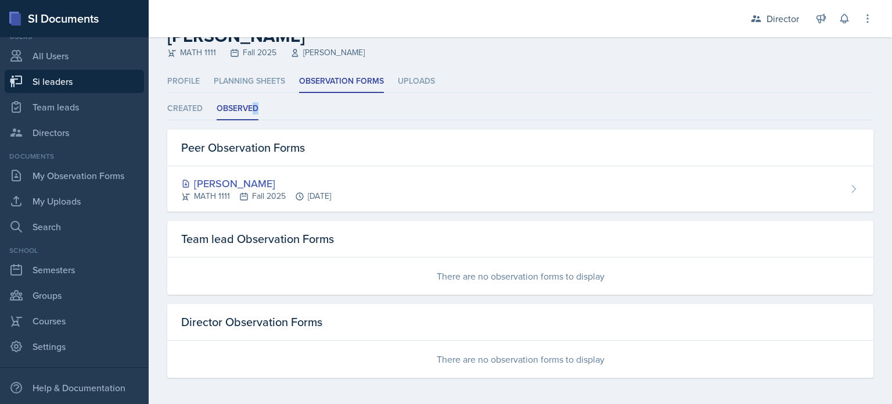
scroll to position [36, 0]
select select "2bed604d-1099-4043-b1bc-2365e8740244"
select select "06a1a81c-2636-47b9-86df-4ce809ccfa8f"
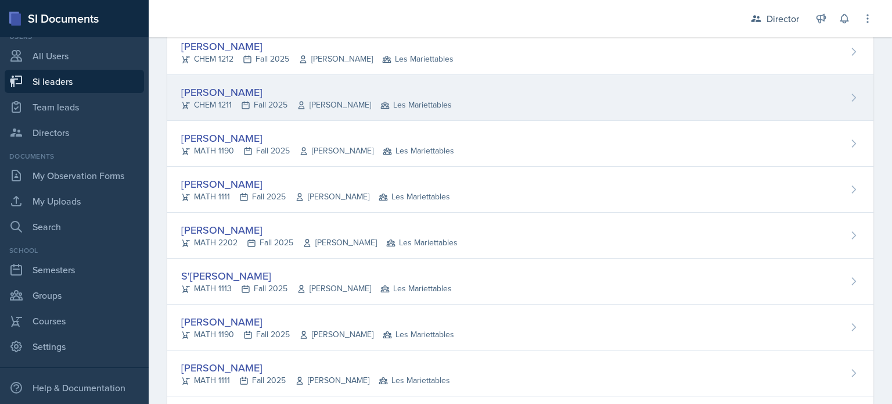
scroll to position [326, 0]
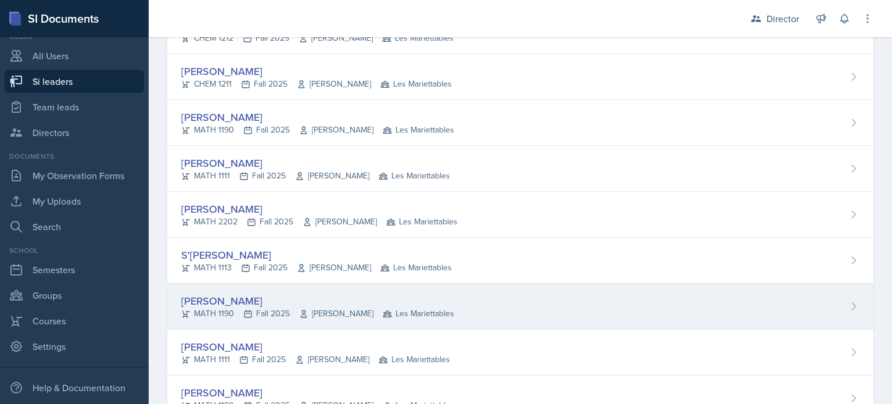
click at [252, 297] on div "[PERSON_NAME]" at bounding box center [317, 301] width 273 height 16
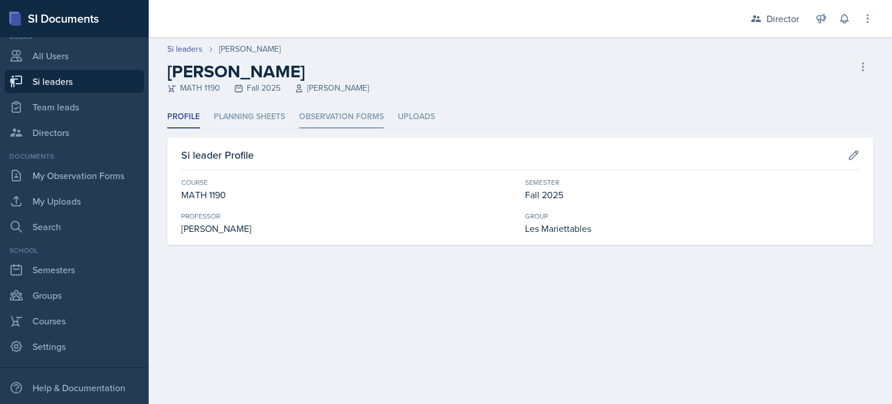
click at [357, 116] on li "Observation Forms" at bounding box center [341, 117] width 85 height 23
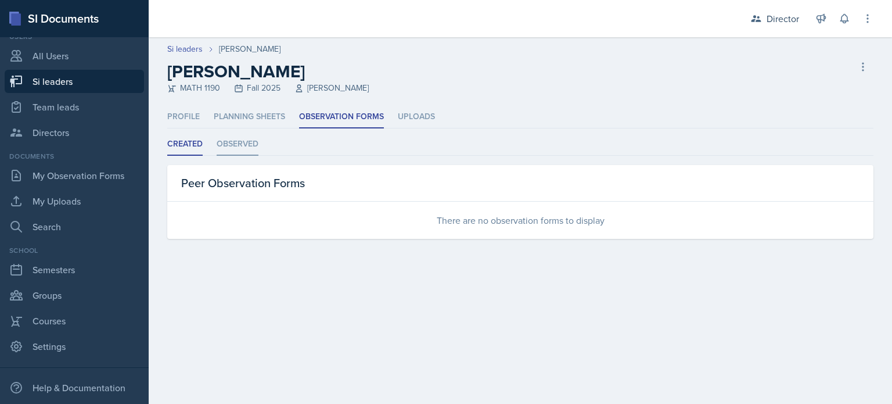
click at [240, 142] on li "Observed" at bounding box center [238, 144] width 42 height 23
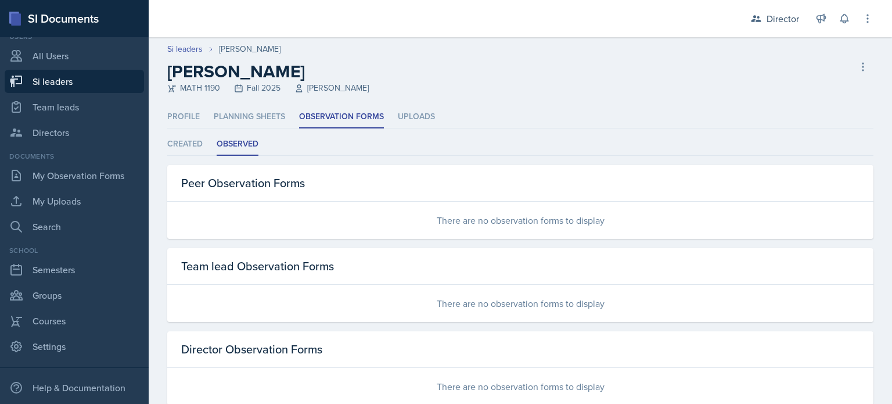
scroll to position [28, 0]
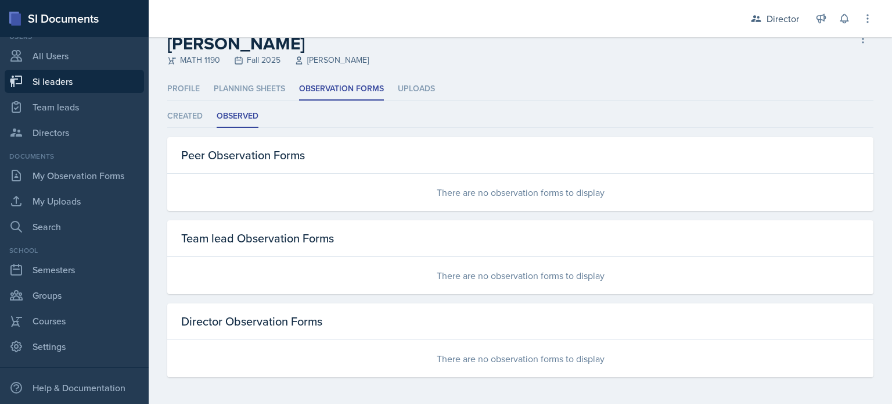
select select "2bed604d-1099-4043-b1bc-2365e8740244"
select select "06a1a81c-2636-47b9-86df-4ce809ccfa8f"
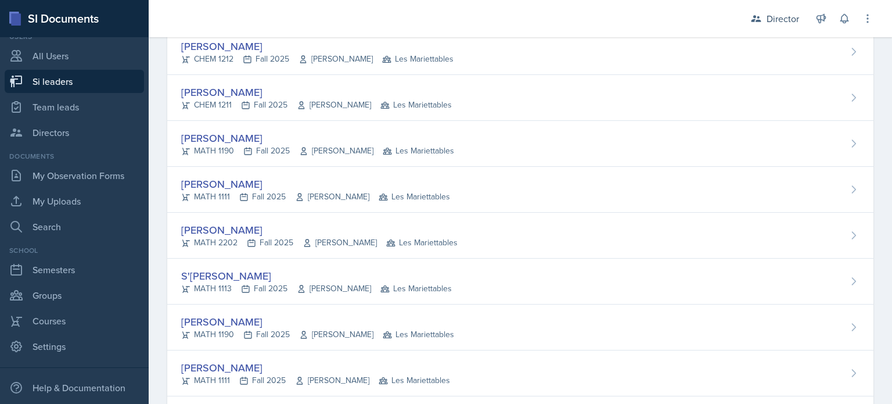
scroll to position [318, 0]
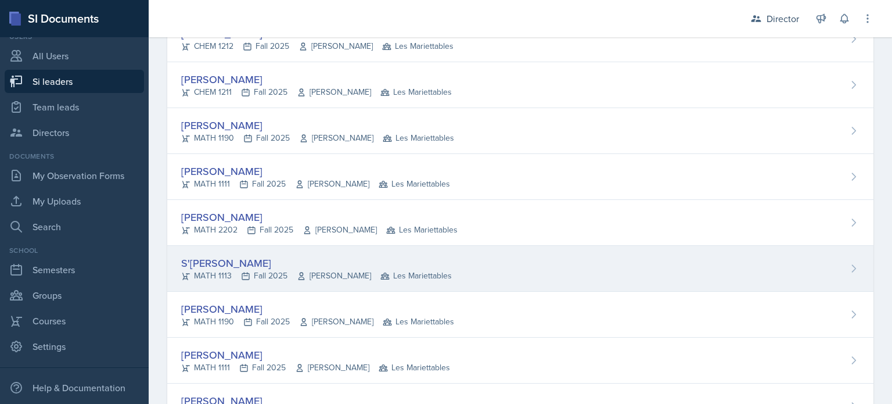
click at [219, 262] on div "S'[PERSON_NAME]" at bounding box center [316, 263] width 271 height 16
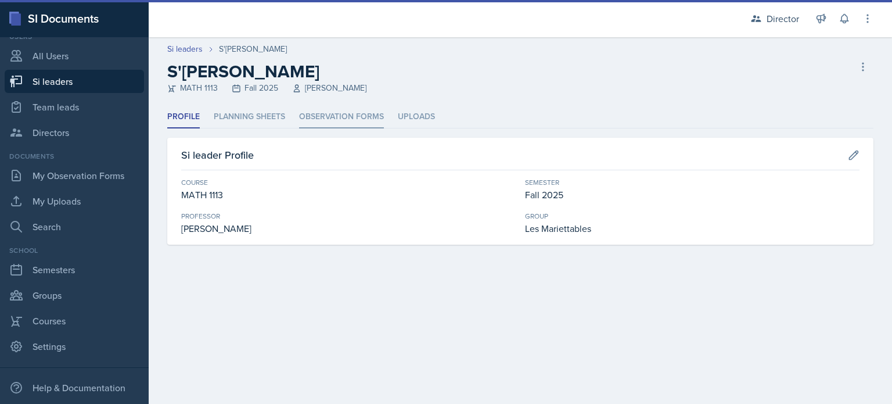
click at [315, 114] on li "Observation Forms" at bounding box center [341, 117] width 85 height 23
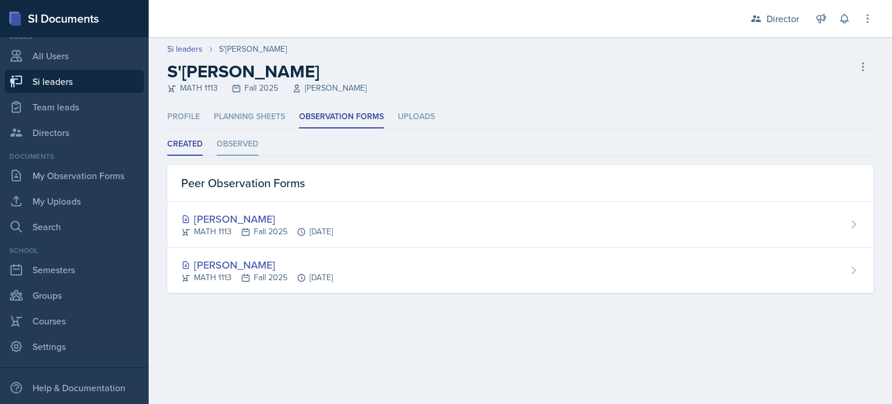
click at [253, 143] on li "Observed" at bounding box center [238, 144] width 42 height 23
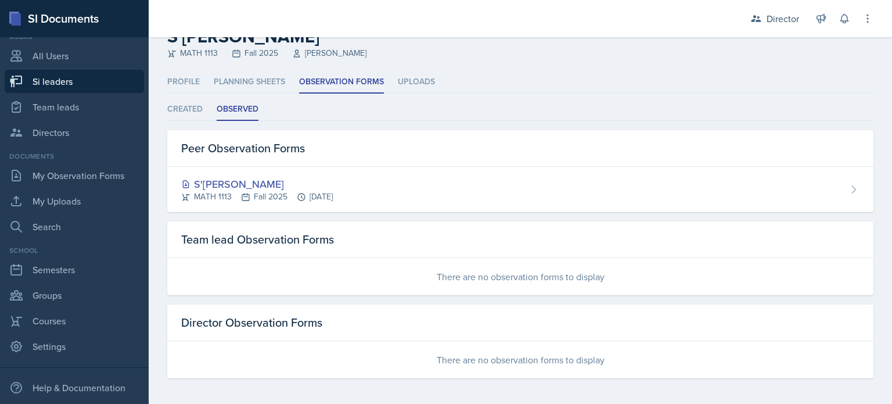
scroll to position [36, 0]
click at [184, 102] on li "Created" at bounding box center [184, 108] width 35 height 23
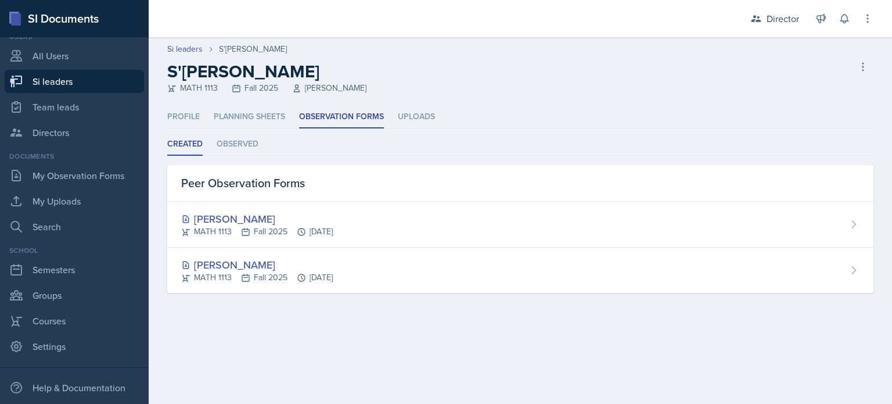
select select "2bed604d-1099-4043-b1bc-2365e8740244"
select select "06a1a81c-2636-47b9-86df-4ce809ccfa8f"
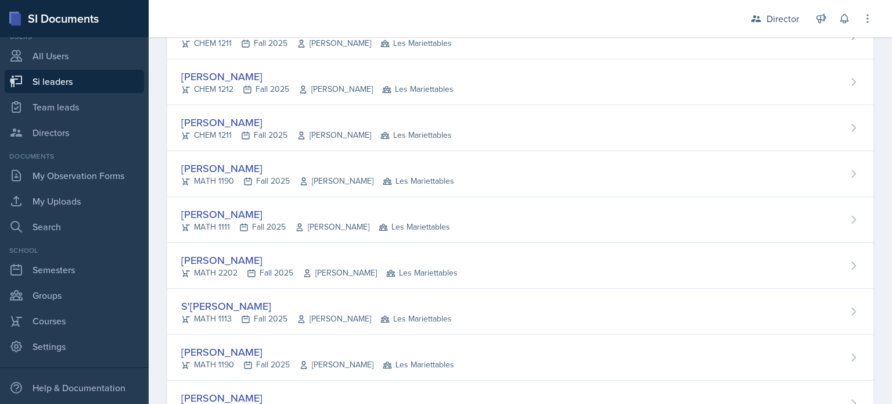
scroll to position [290, 0]
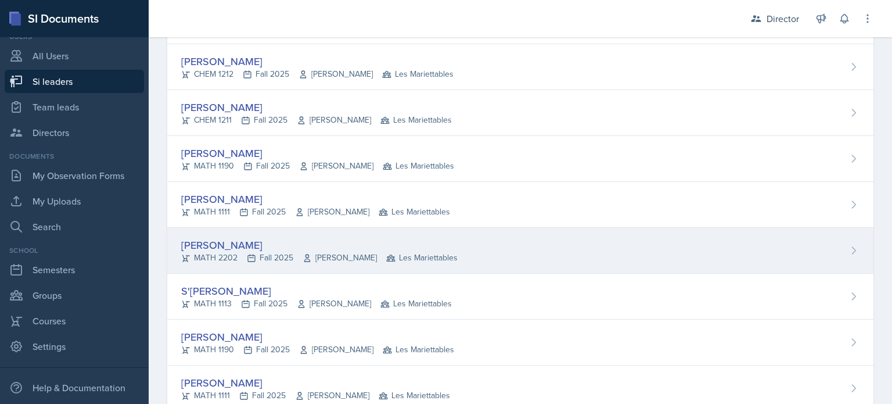
click at [216, 241] on div "[PERSON_NAME]" at bounding box center [319, 245] width 277 height 16
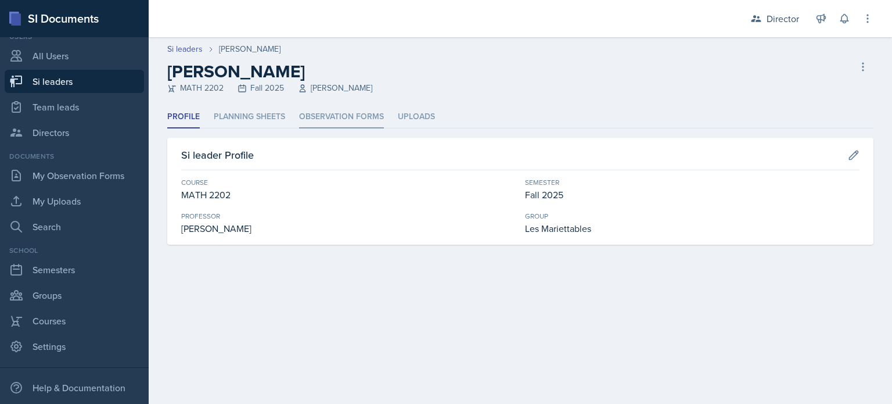
click at [328, 123] on li "Observation Forms" at bounding box center [341, 117] width 85 height 23
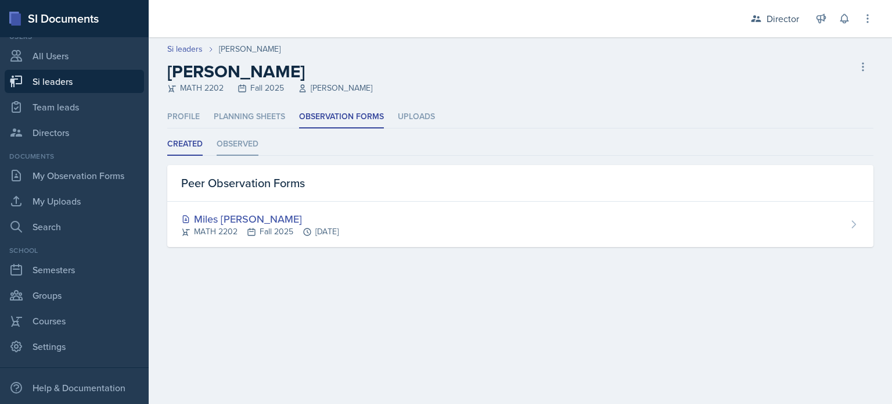
click at [234, 139] on li "Observed" at bounding box center [238, 144] width 42 height 23
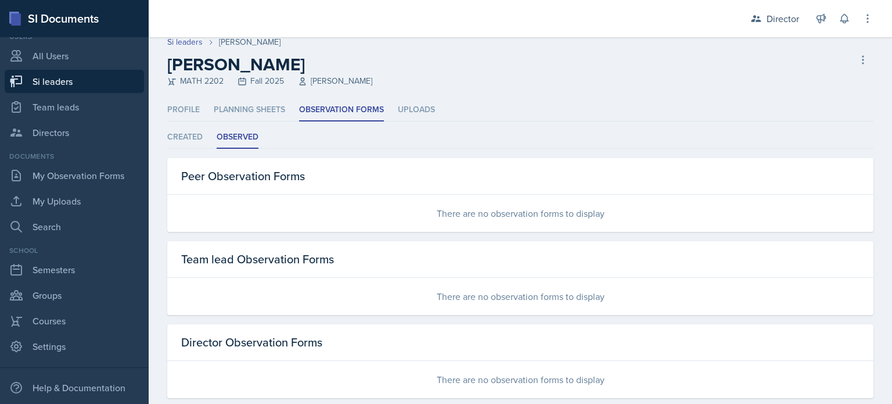
scroll to position [28, 0]
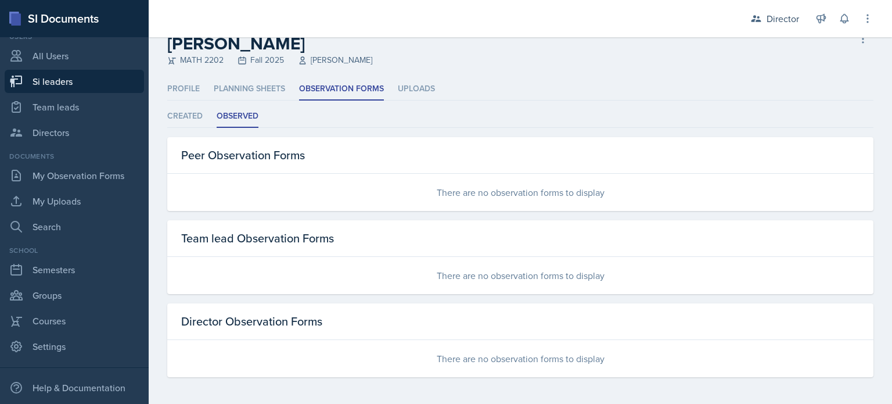
select select "2bed604d-1099-4043-b1bc-2365e8740244"
select select "06a1a81c-2636-47b9-86df-4ce809ccfa8f"
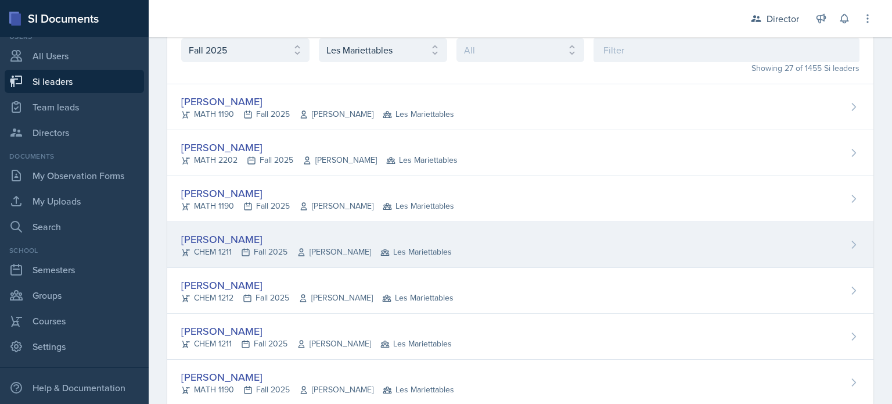
scroll to position [202, 0]
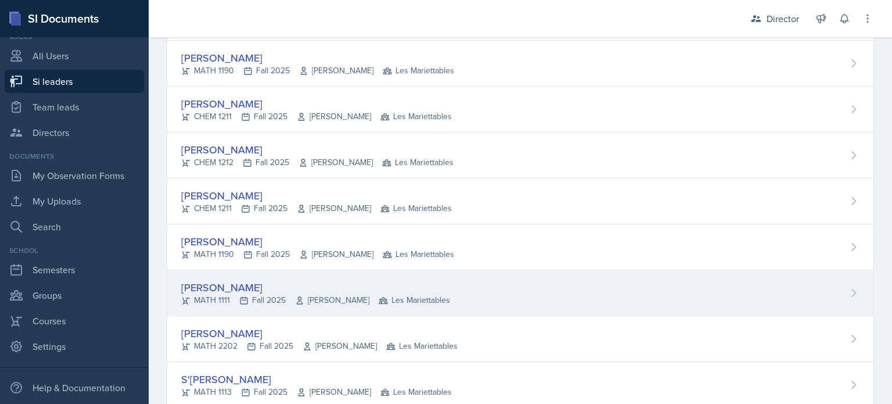
click at [220, 283] on div "[PERSON_NAME]" at bounding box center [315, 287] width 269 height 16
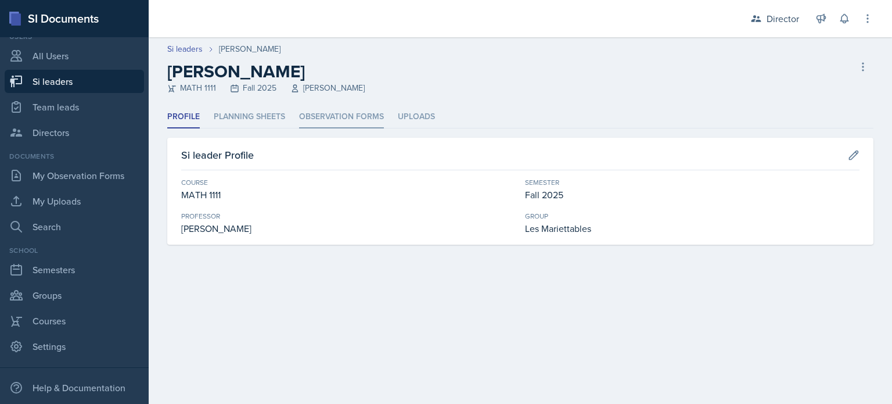
click at [339, 111] on li "Observation Forms" at bounding box center [341, 117] width 85 height 23
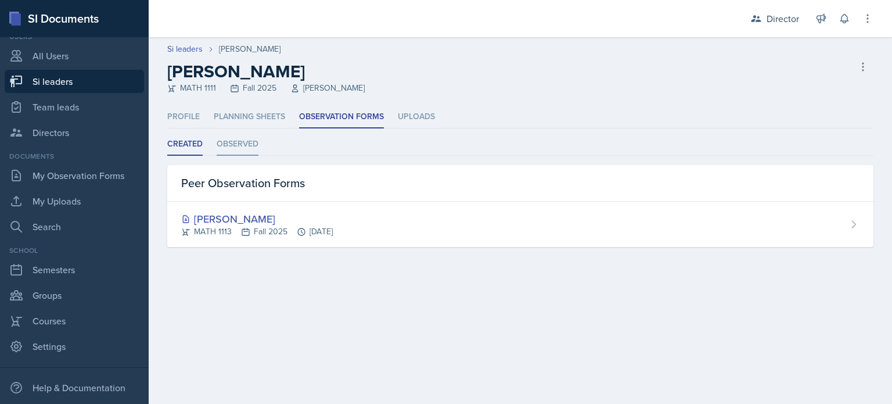
click at [249, 144] on li "Observed" at bounding box center [238, 144] width 42 height 23
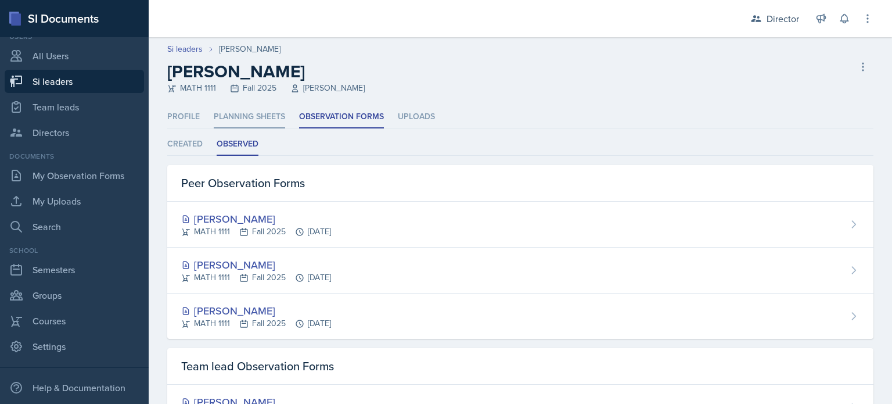
click at [251, 119] on li "Planning Sheets" at bounding box center [249, 117] width 71 height 23
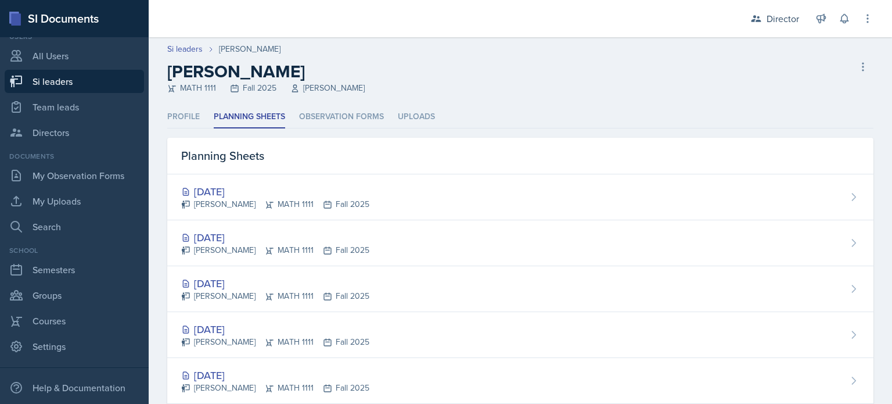
select select "2bed604d-1099-4043-b1bc-2365e8740244"
select select "06a1a81c-2636-47b9-86df-4ce809ccfa8f"
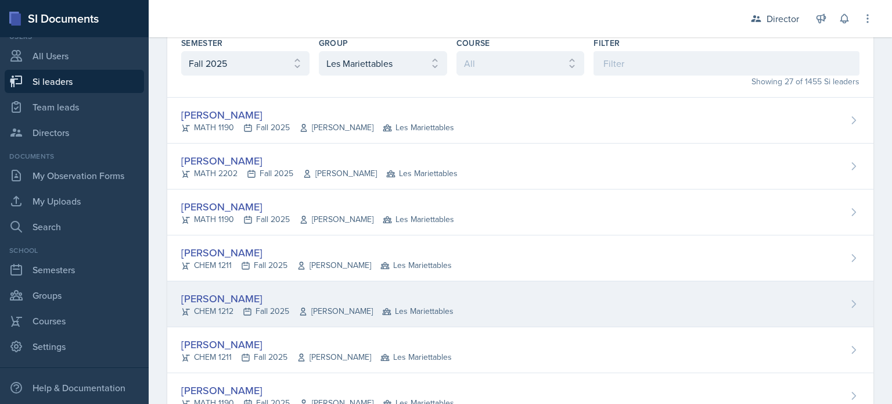
scroll to position [116, 0]
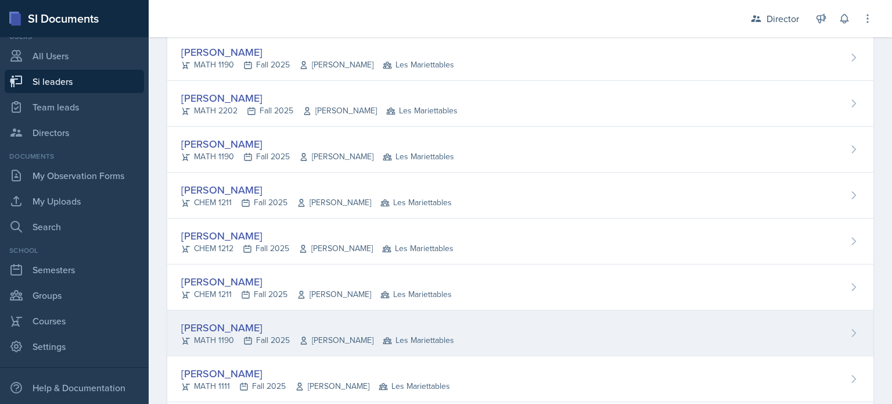
click at [256, 327] on div "[PERSON_NAME]" at bounding box center [317, 328] width 273 height 16
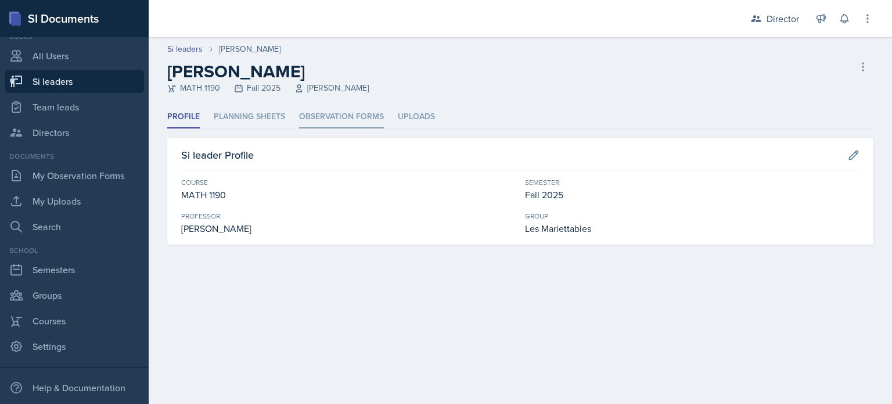
click at [325, 120] on li "Observation Forms" at bounding box center [341, 117] width 85 height 23
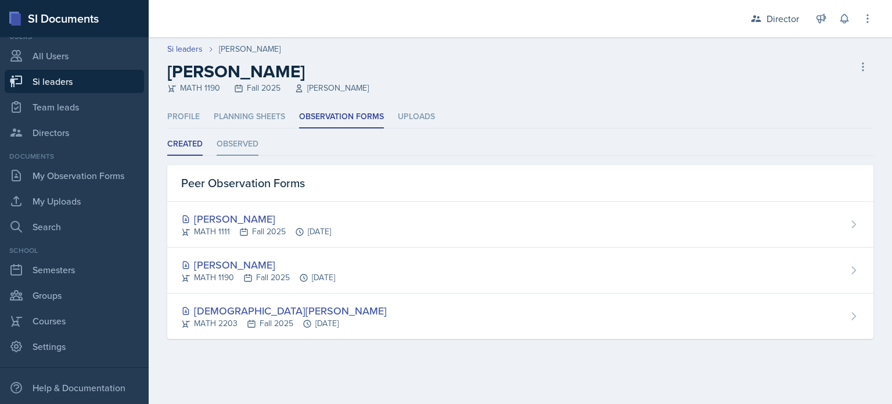
click at [248, 141] on li "Observed" at bounding box center [238, 144] width 42 height 23
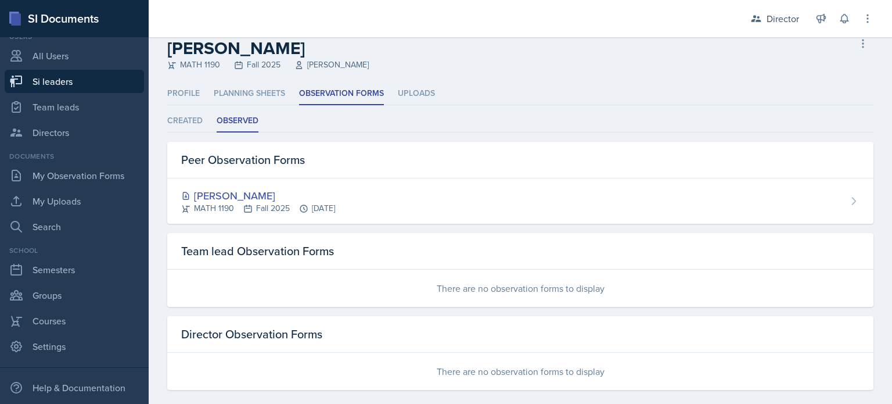
scroll to position [36, 0]
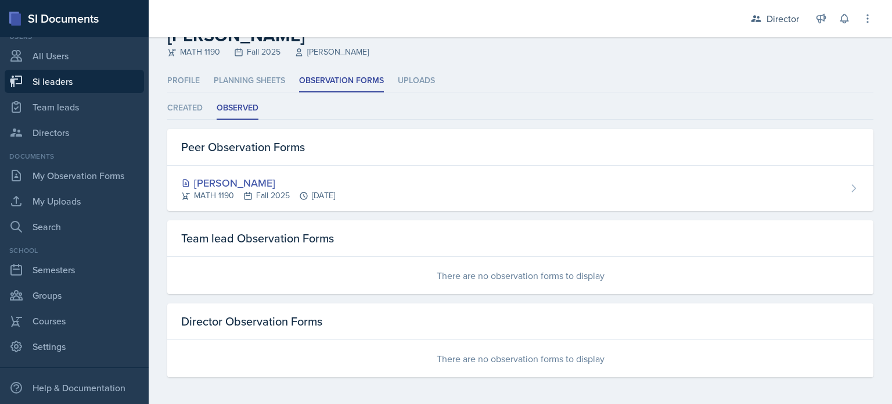
select select "2bed604d-1099-4043-b1bc-2365e8740244"
select select "06a1a81c-2636-47b9-86df-4ce809ccfa8f"
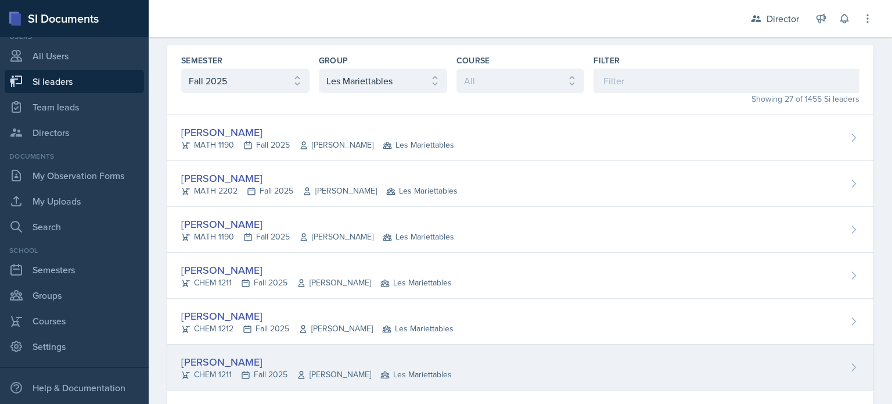
click at [229, 357] on div "[PERSON_NAME]" at bounding box center [316, 362] width 271 height 16
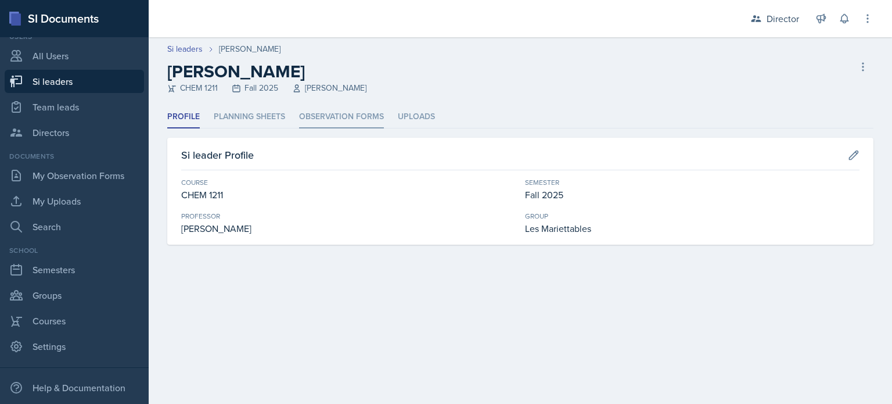
click at [362, 120] on li "Observation Forms" at bounding box center [341, 117] width 85 height 23
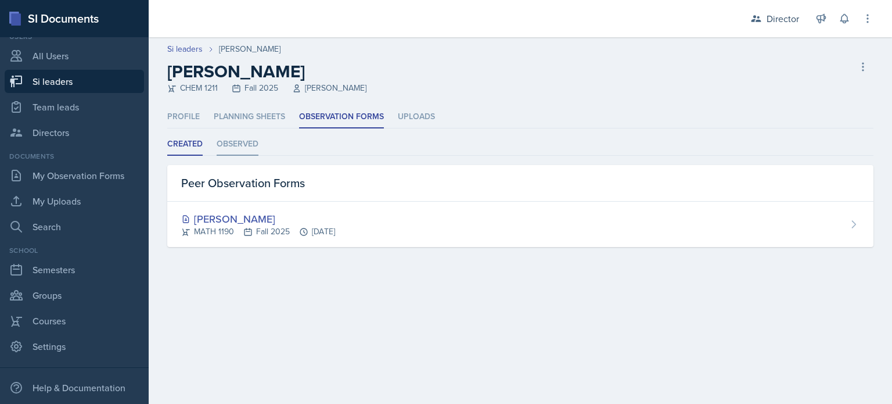
click at [253, 147] on li "Observed" at bounding box center [238, 144] width 42 height 23
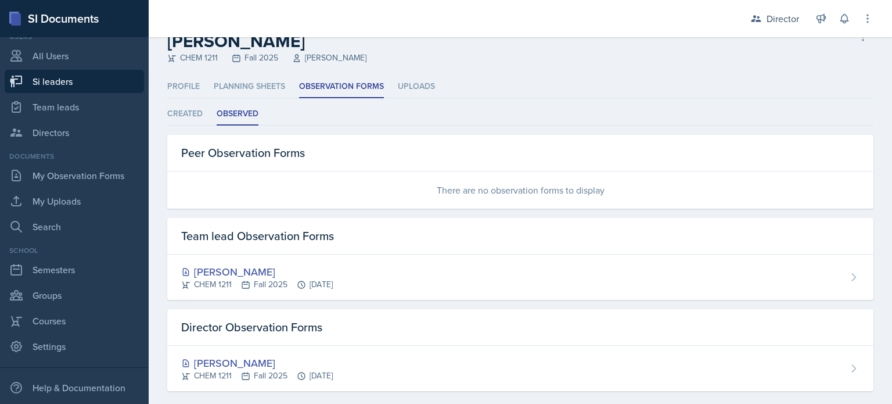
scroll to position [44, 0]
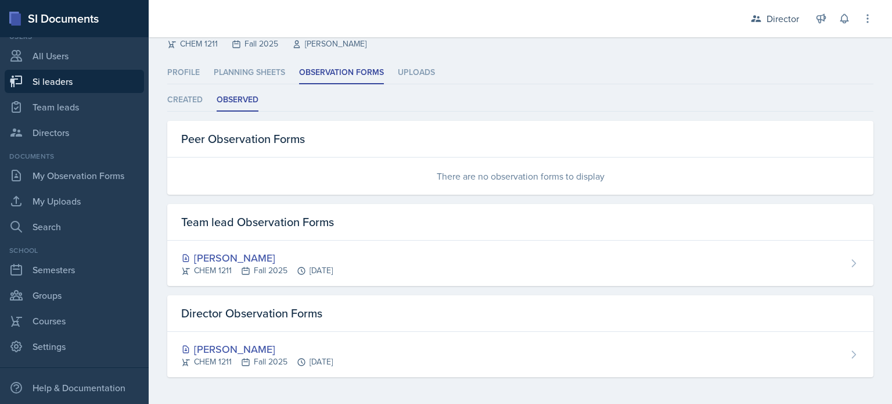
select select "2bed604d-1099-4043-b1bc-2365e8740244"
select select "06a1a81c-2636-47b9-86df-4ce809ccfa8f"
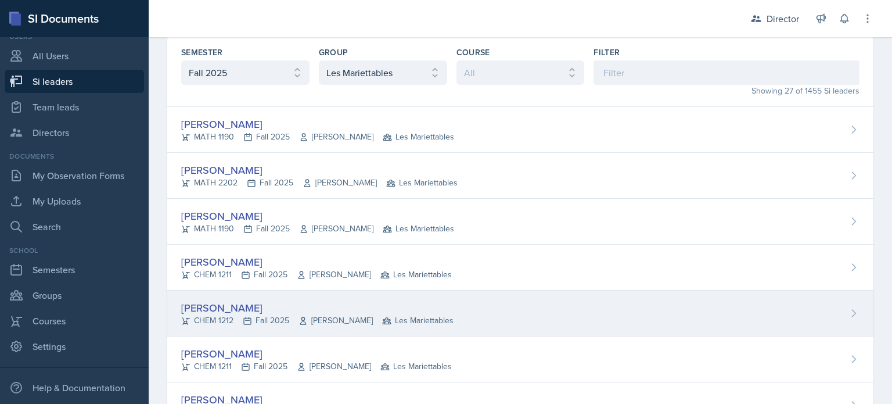
click at [221, 311] on div "[PERSON_NAME]" at bounding box center [317, 308] width 272 height 16
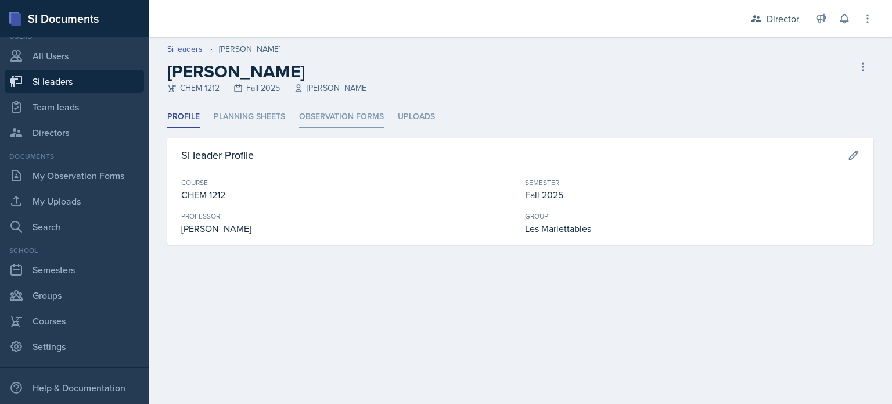
click at [340, 118] on li "Observation Forms" at bounding box center [341, 117] width 85 height 23
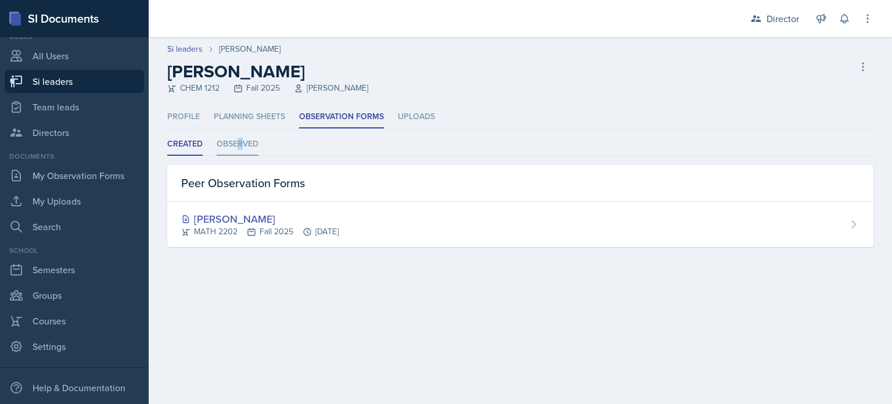
click at [239, 143] on li "Observed" at bounding box center [238, 144] width 42 height 23
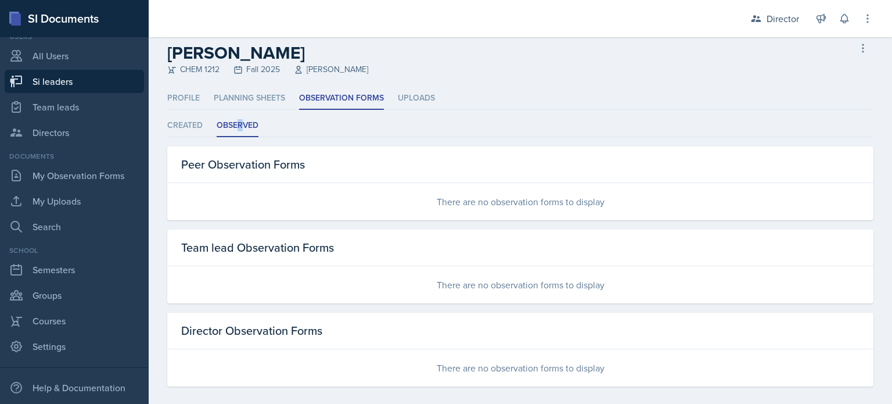
scroll to position [28, 0]
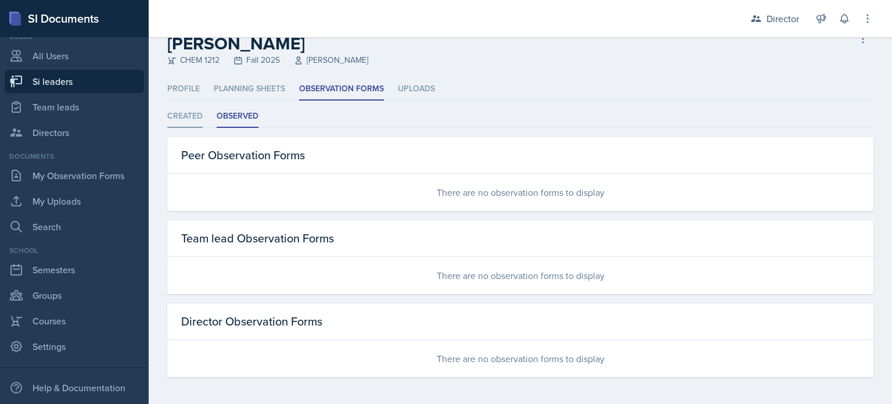
click at [177, 118] on li "Created" at bounding box center [184, 116] width 35 height 23
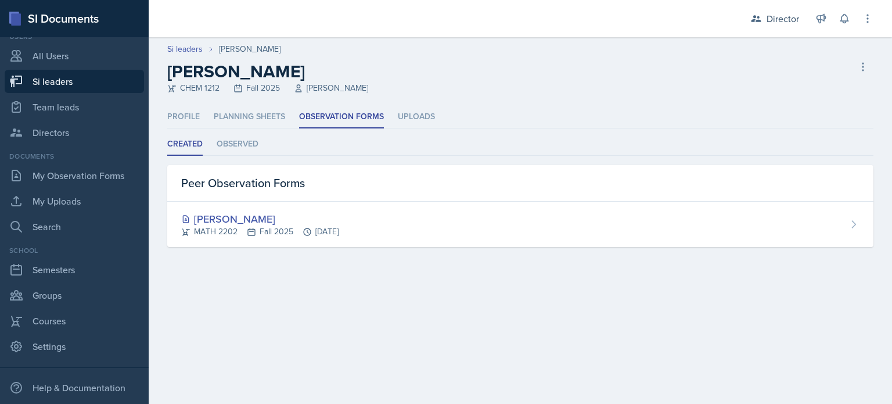
scroll to position [0, 0]
select select "2bed604d-1099-4043-b1bc-2365e8740244"
select select "06a1a81c-2636-47b9-86df-4ce809ccfa8f"
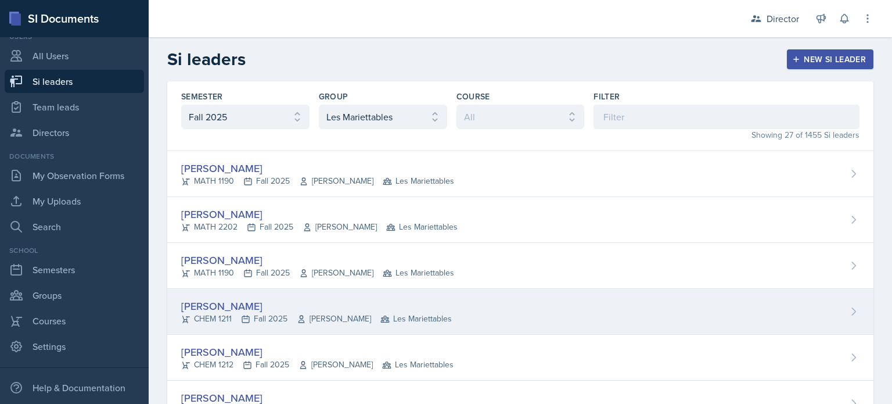
click at [203, 308] on div "[PERSON_NAME]" at bounding box center [316, 306] width 271 height 16
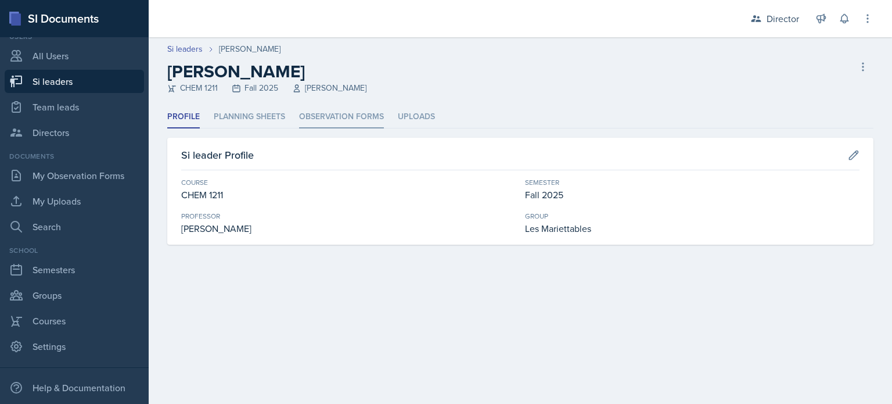
click at [347, 116] on li "Observation Forms" at bounding box center [341, 117] width 85 height 23
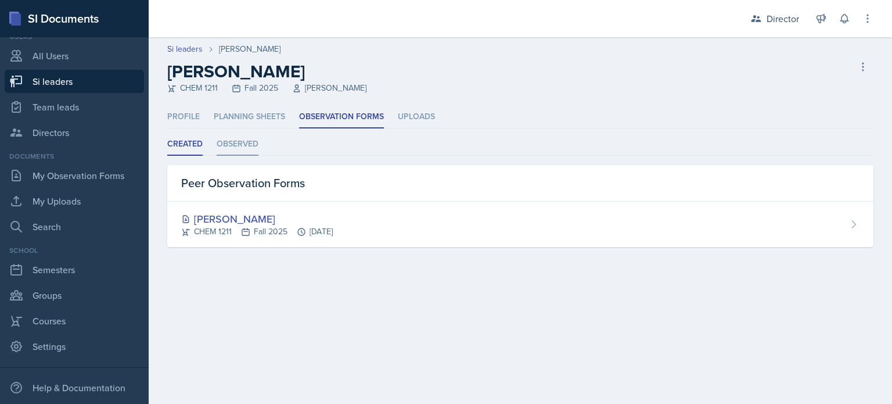
click at [242, 147] on li "Observed" at bounding box center [238, 144] width 42 height 23
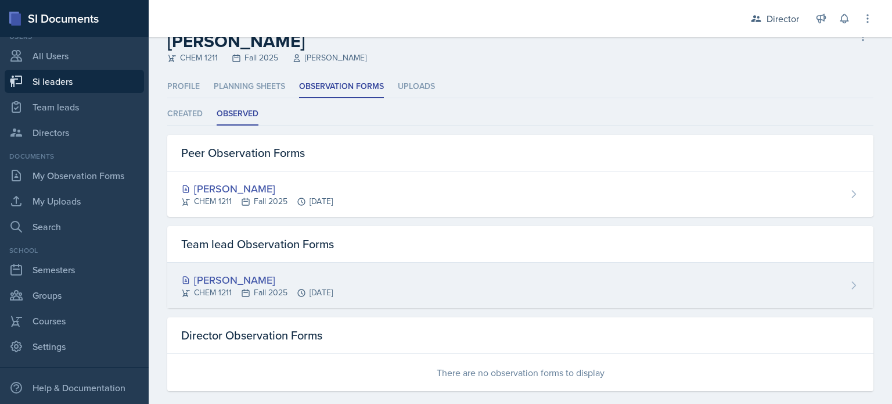
scroll to position [44, 0]
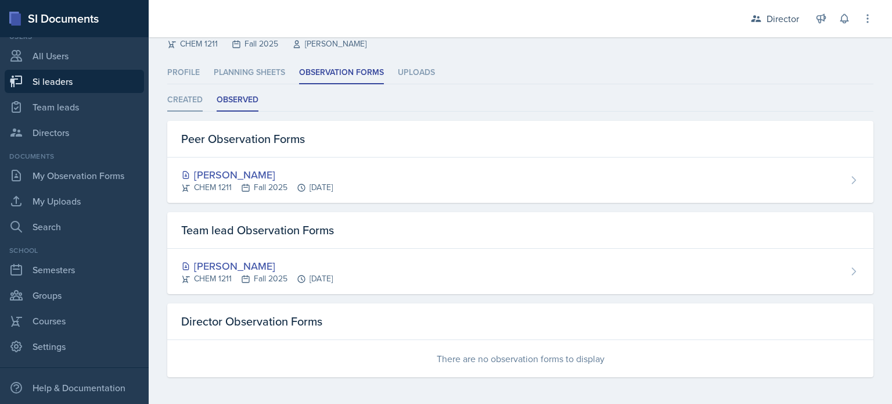
click at [186, 102] on li "Created" at bounding box center [184, 100] width 35 height 23
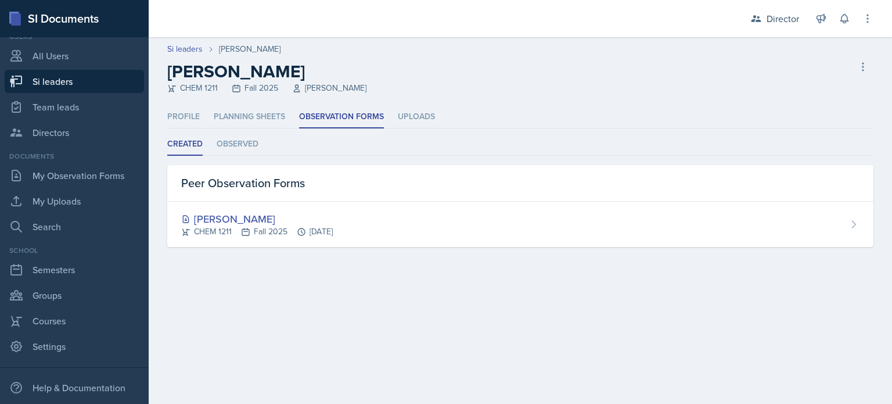
scroll to position [0, 0]
select select "2bed604d-1099-4043-b1bc-2365e8740244"
select select "06a1a81c-2636-47b9-86df-4ce809ccfa8f"
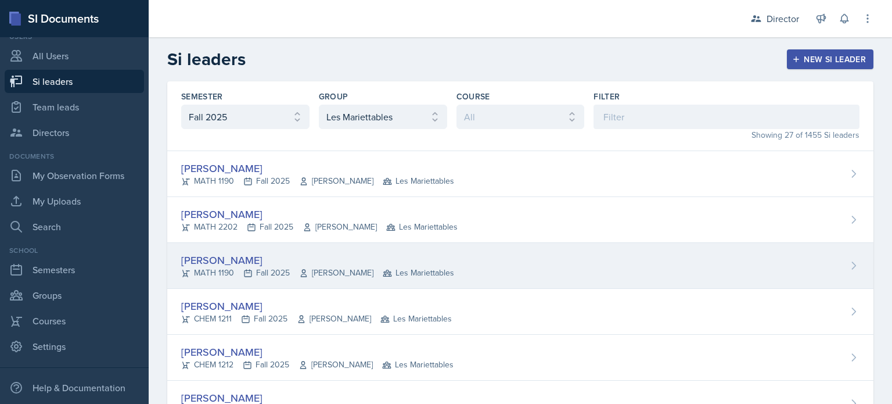
click at [239, 262] on div "[PERSON_NAME]" at bounding box center [317, 260] width 273 height 16
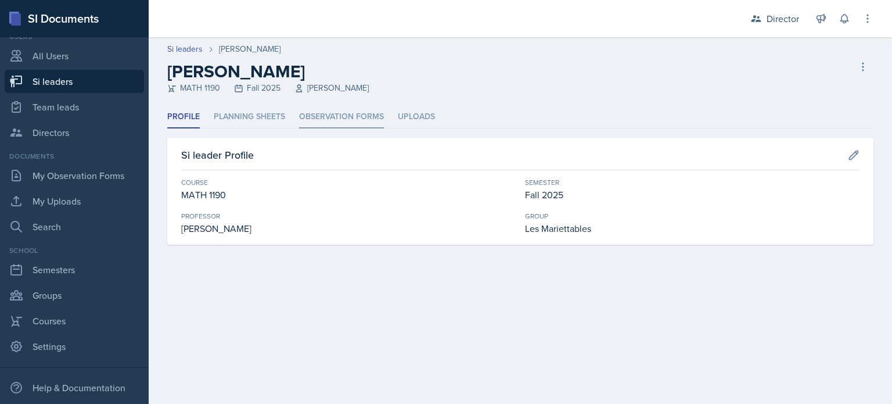
click at [314, 118] on li "Observation Forms" at bounding box center [341, 117] width 85 height 23
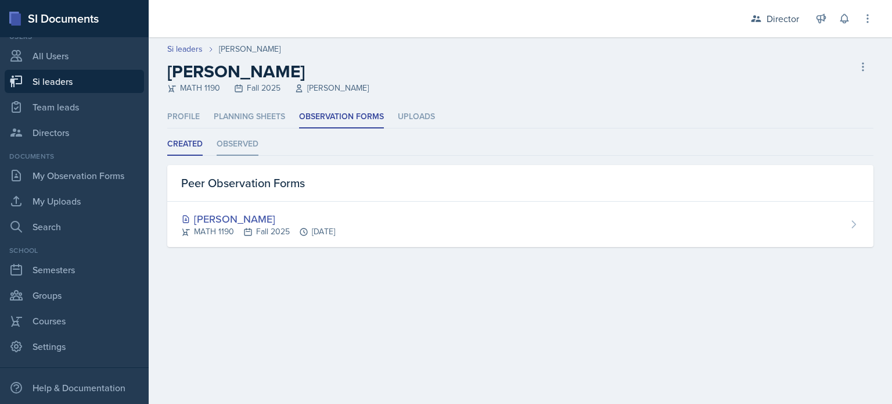
click at [239, 149] on li "Observed" at bounding box center [238, 144] width 42 height 23
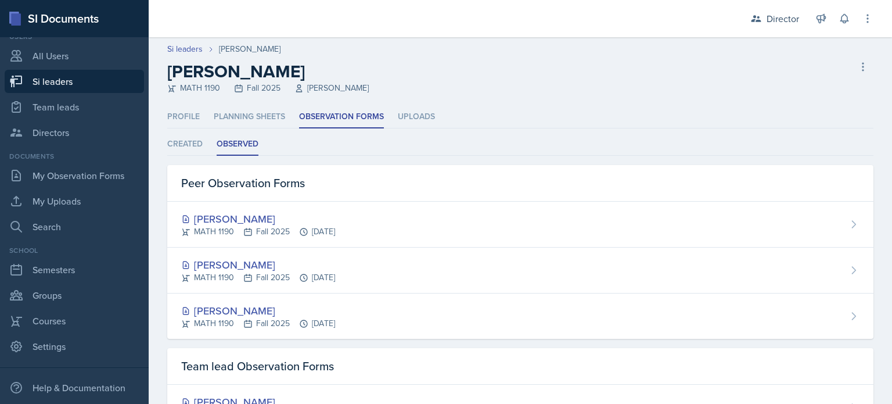
select select "2bed604d-1099-4043-b1bc-2365e8740244"
select select "06a1a81c-2636-47b9-86df-4ce809ccfa8f"
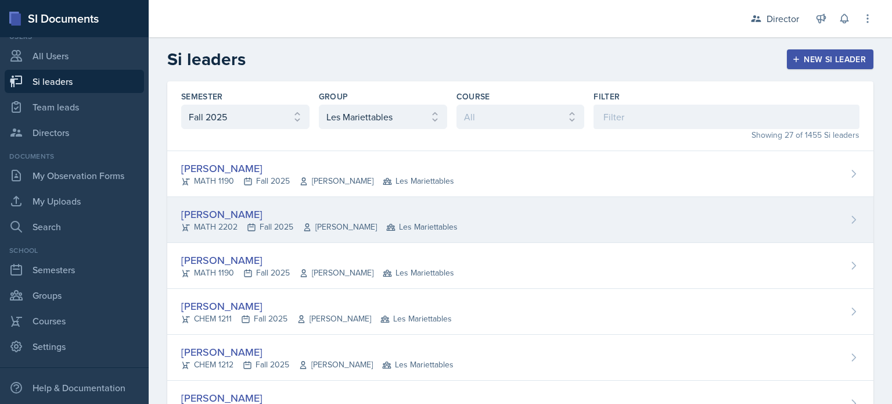
click at [235, 211] on div "[PERSON_NAME]" at bounding box center [319, 214] width 277 height 16
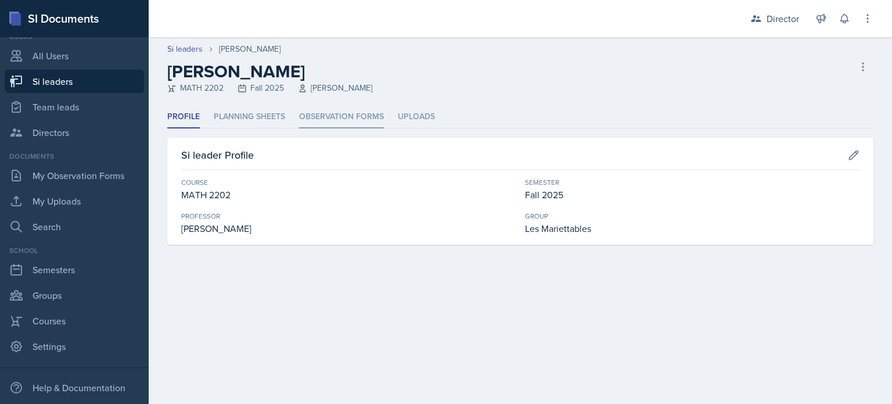
click at [325, 119] on li "Observation Forms" at bounding box center [341, 117] width 85 height 23
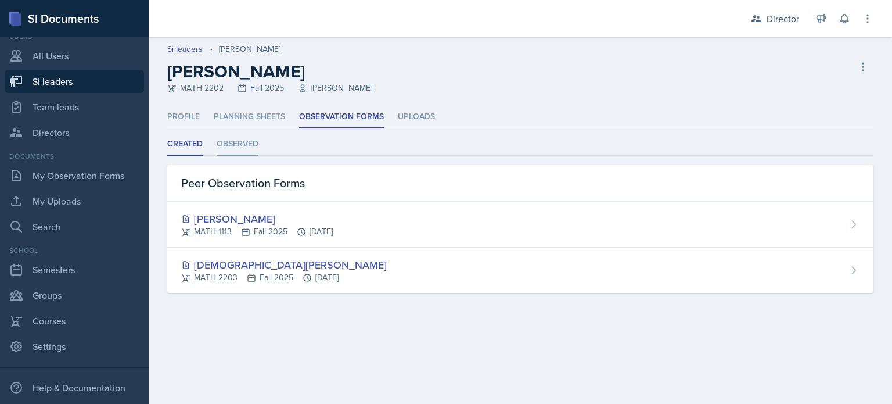
click at [228, 141] on li "Observed" at bounding box center [238, 144] width 42 height 23
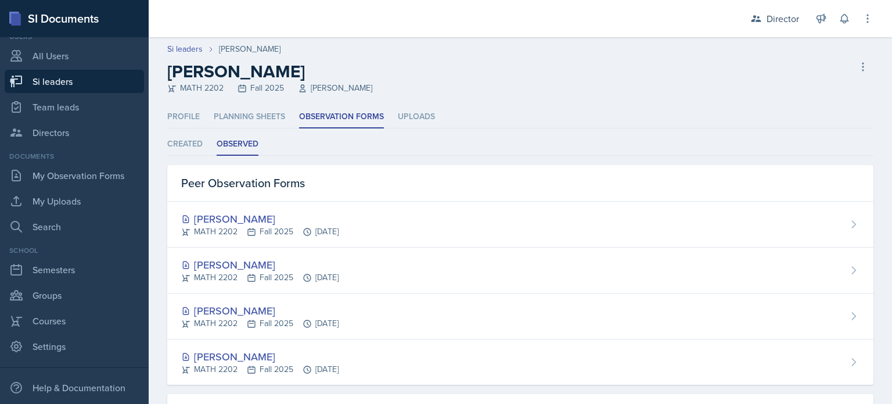
select select "2bed604d-1099-4043-b1bc-2365e8740244"
select select "06a1a81c-2636-47b9-86df-4ce809ccfa8f"
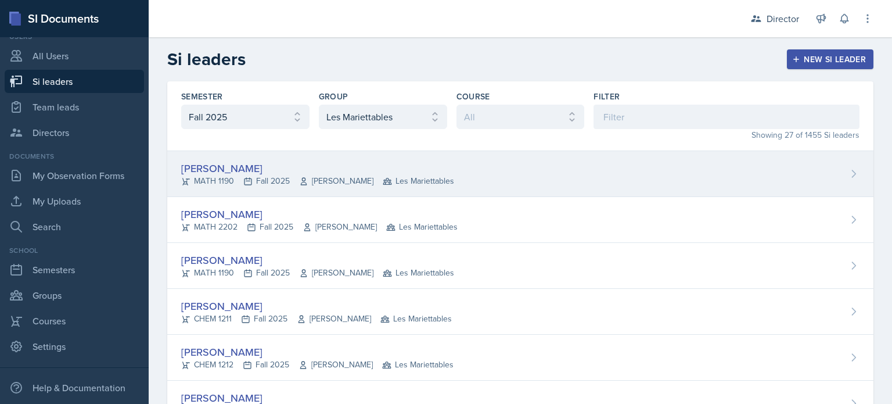
click at [216, 170] on div "[PERSON_NAME]" at bounding box center [317, 168] width 273 height 16
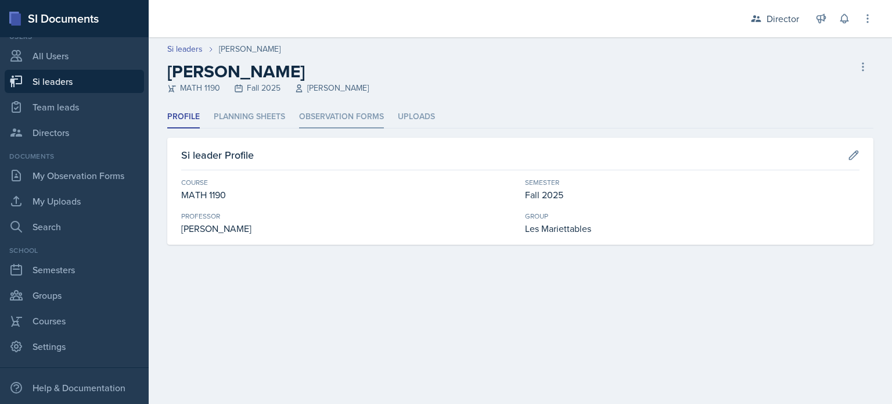
click at [339, 113] on li "Observation Forms" at bounding box center [341, 117] width 85 height 23
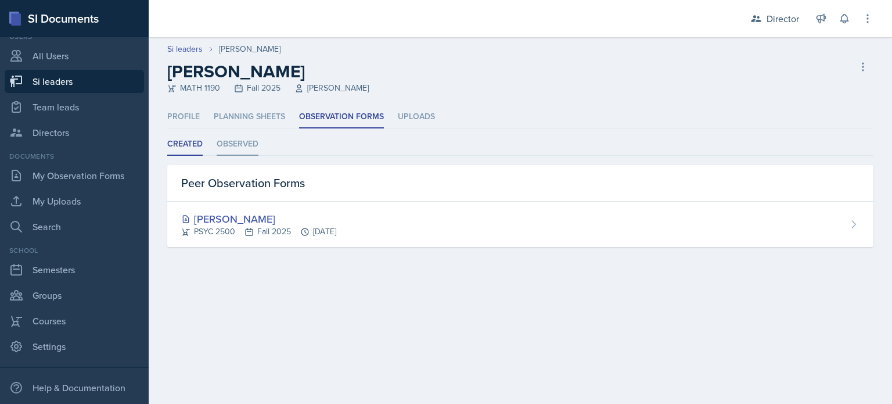
click at [249, 145] on li "Observed" at bounding box center [238, 144] width 42 height 23
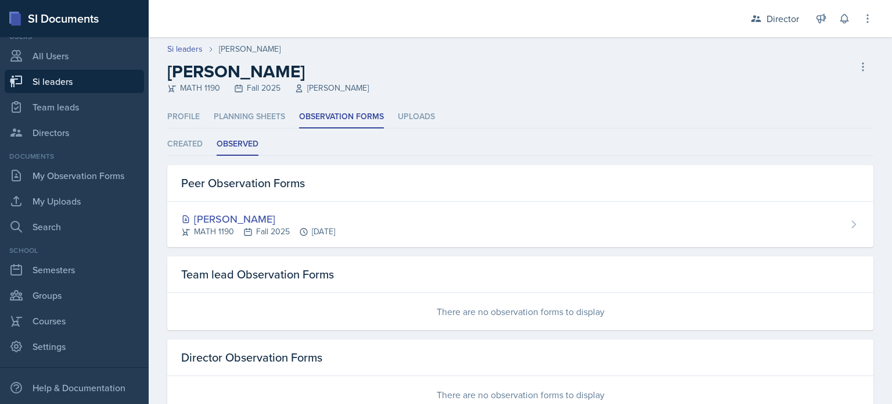
select select "2bed604d-1099-4043-b1bc-2365e8740244"
select select "06a1a81c-2636-47b9-86df-4ce809ccfa8f"
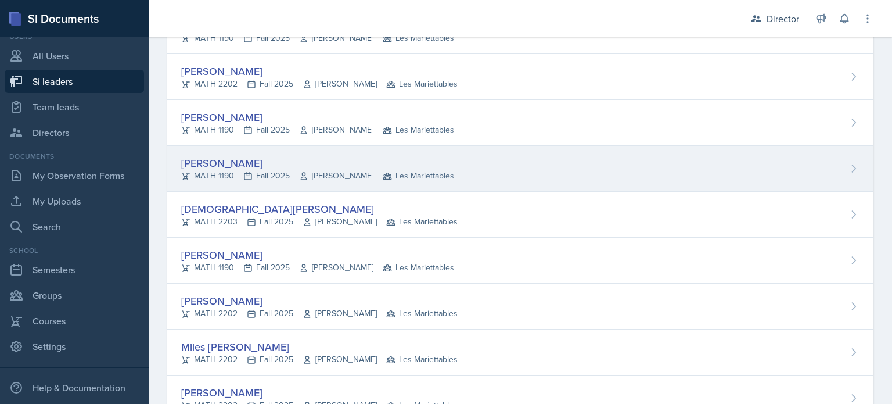
scroll to position [639, 0]
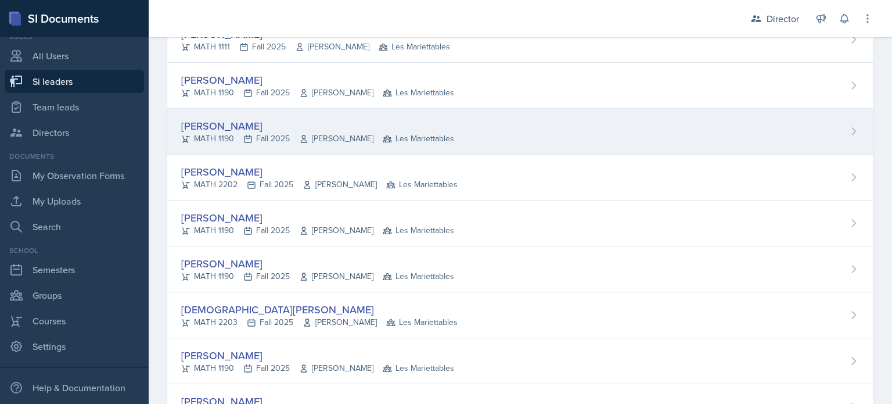
click at [230, 121] on div "[PERSON_NAME]" at bounding box center [317, 126] width 273 height 16
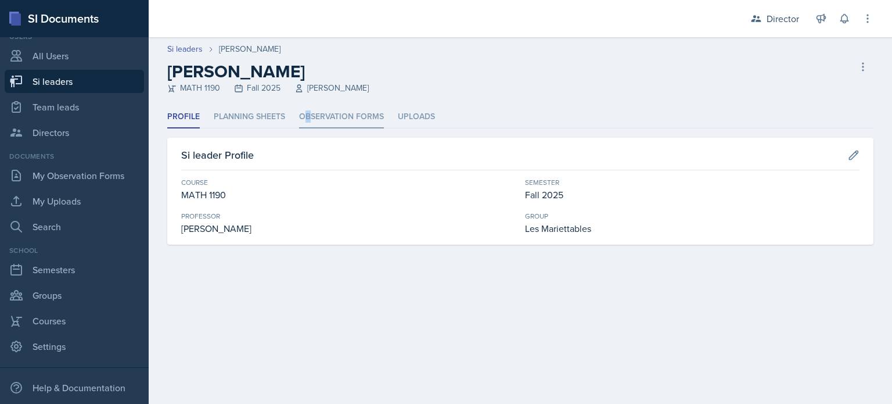
click at [308, 117] on li "Observation Forms" at bounding box center [341, 117] width 85 height 23
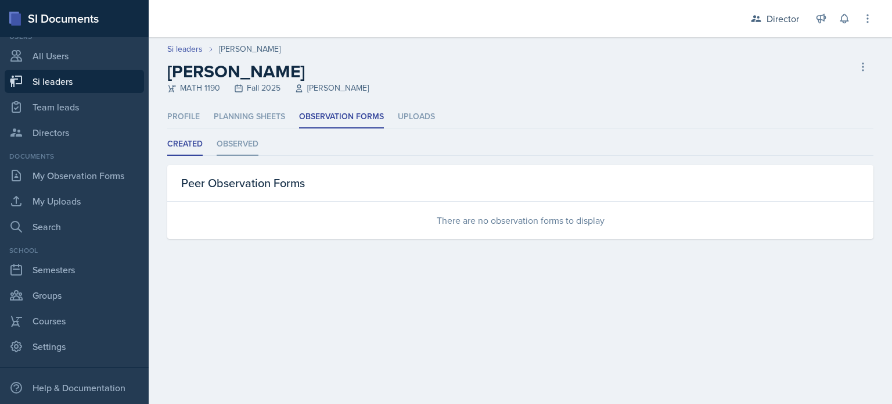
click at [231, 143] on li "Observed" at bounding box center [238, 144] width 42 height 23
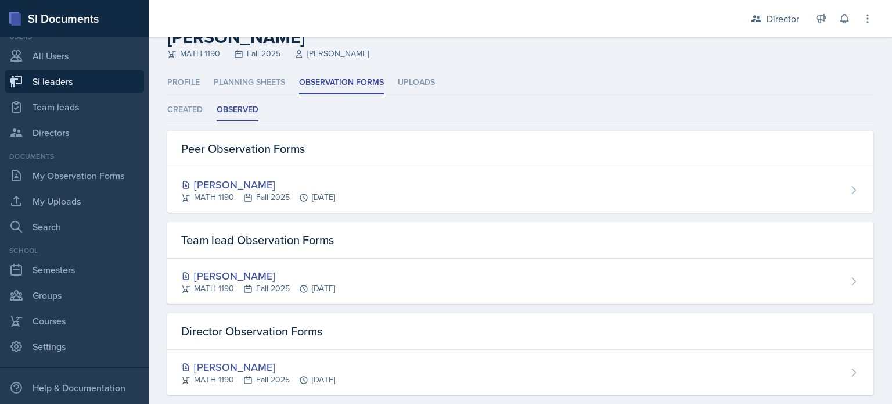
scroll to position [52, 0]
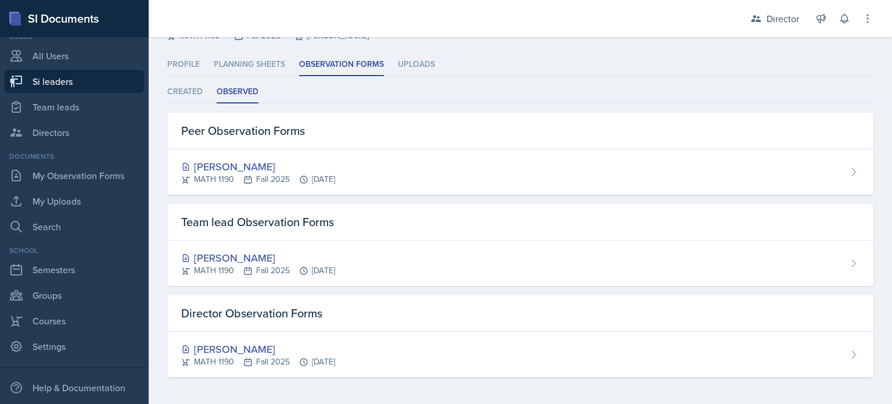
select select "2bed604d-1099-4043-b1bc-2365e8740244"
select select "06a1a81c-2636-47b9-86df-4ce809ccfa8f"
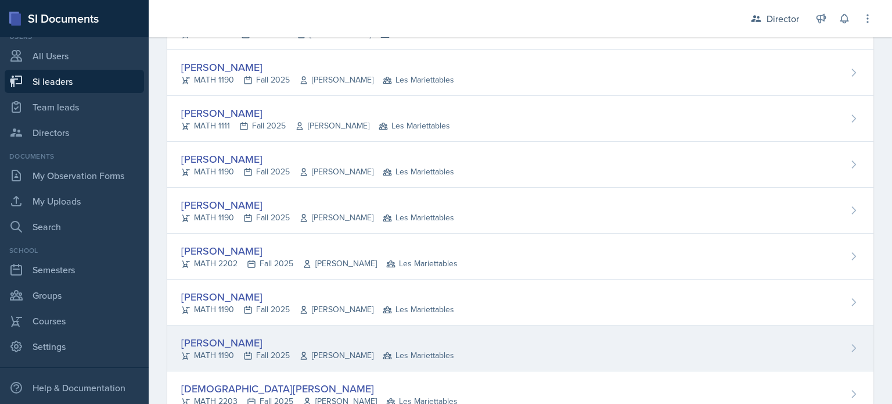
scroll to position [749, 0]
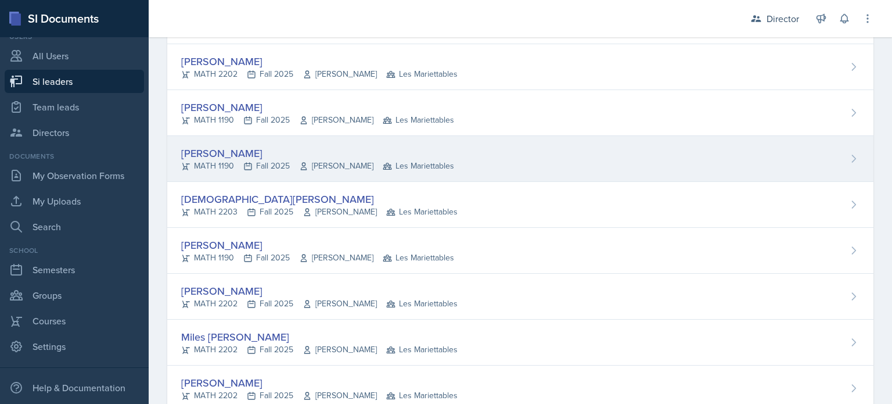
click at [216, 150] on div "[PERSON_NAME]" at bounding box center [317, 153] width 273 height 16
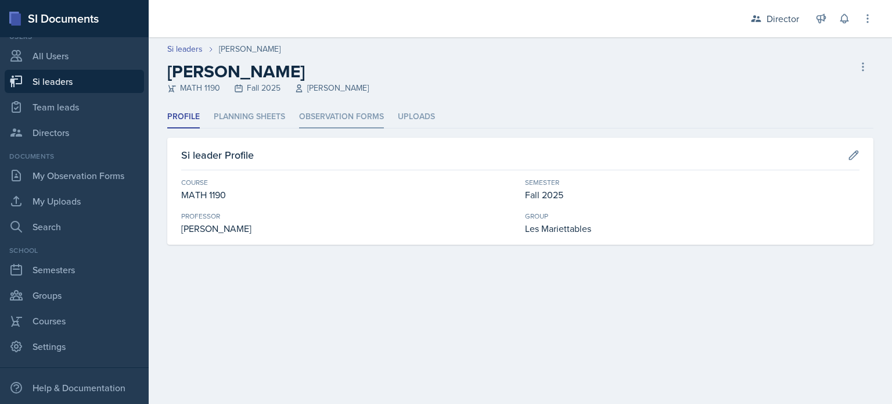
click at [316, 121] on li "Observation Forms" at bounding box center [341, 117] width 85 height 23
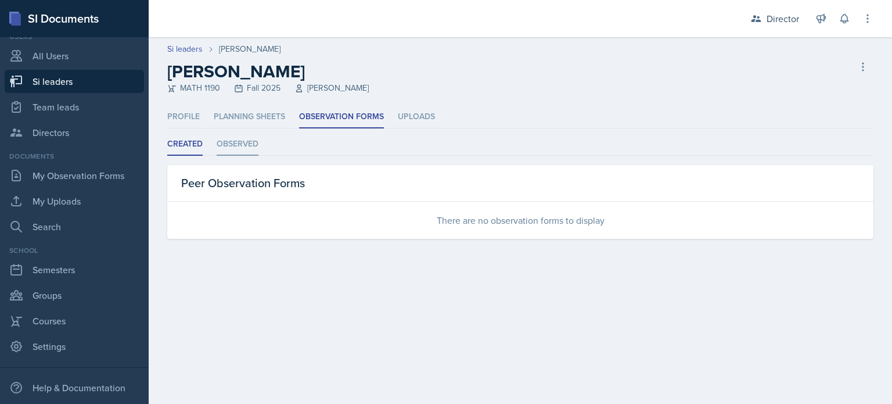
click at [233, 139] on li "Observed" at bounding box center [238, 144] width 42 height 23
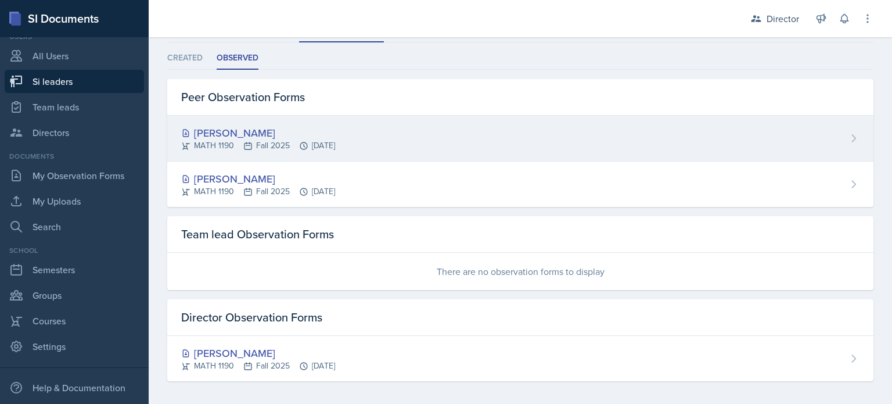
scroll to position [90, 0]
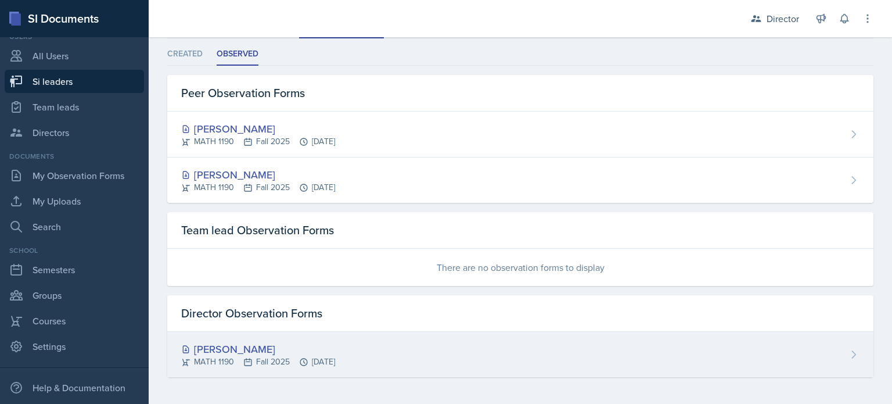
click at [224, 348] on div "[PERSON_NAME]" at bounding box center [258, 349] width 154 height 16
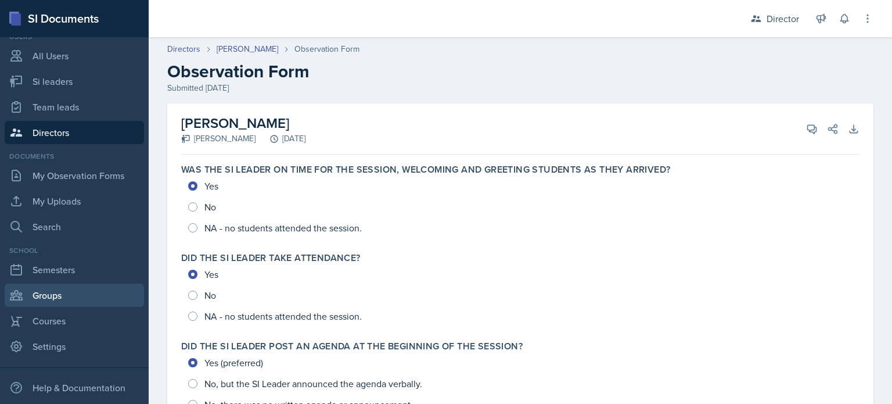
click at [59, 298] on link "Groups" at bounding box center [74, 294] width 139 height 23
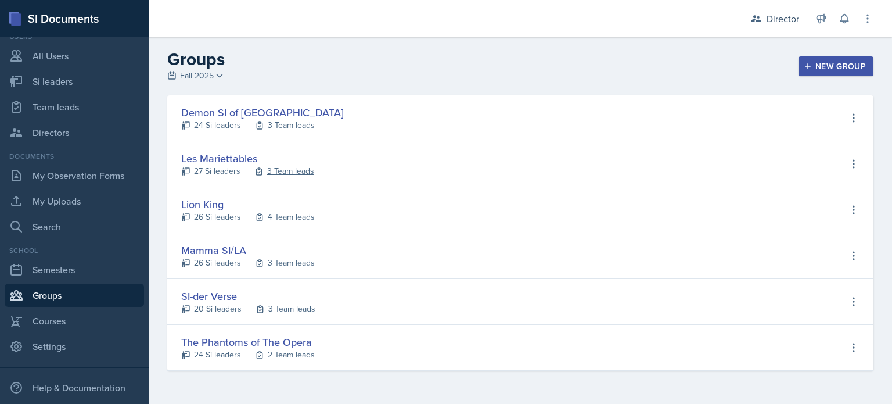
click at [295, 173] on div "3 Team leads" at bounding box center [290, 171] width 47 height 12
select select "2bed604d-1099-4043-b1bc-2365e8740244"
select select "06a1a81c-2636-47b9-86df-4ce809ccfa8f"
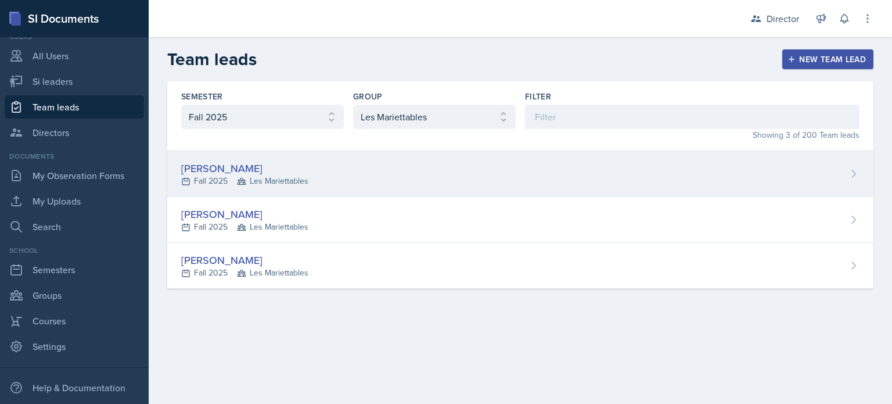
click at [222, 168] on div "[PERSON_NAME]" at bounding box center [244, 168] width 127 height 16
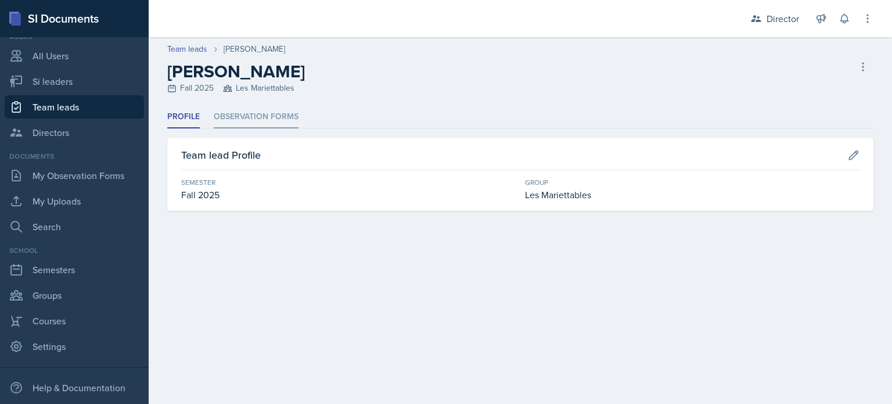
click at [251, 121] on li "Observation Forms" at bounding box center [256, 117] width 85 height 23
